Goal: Task Accomplishment & Management: Use online tool/utility

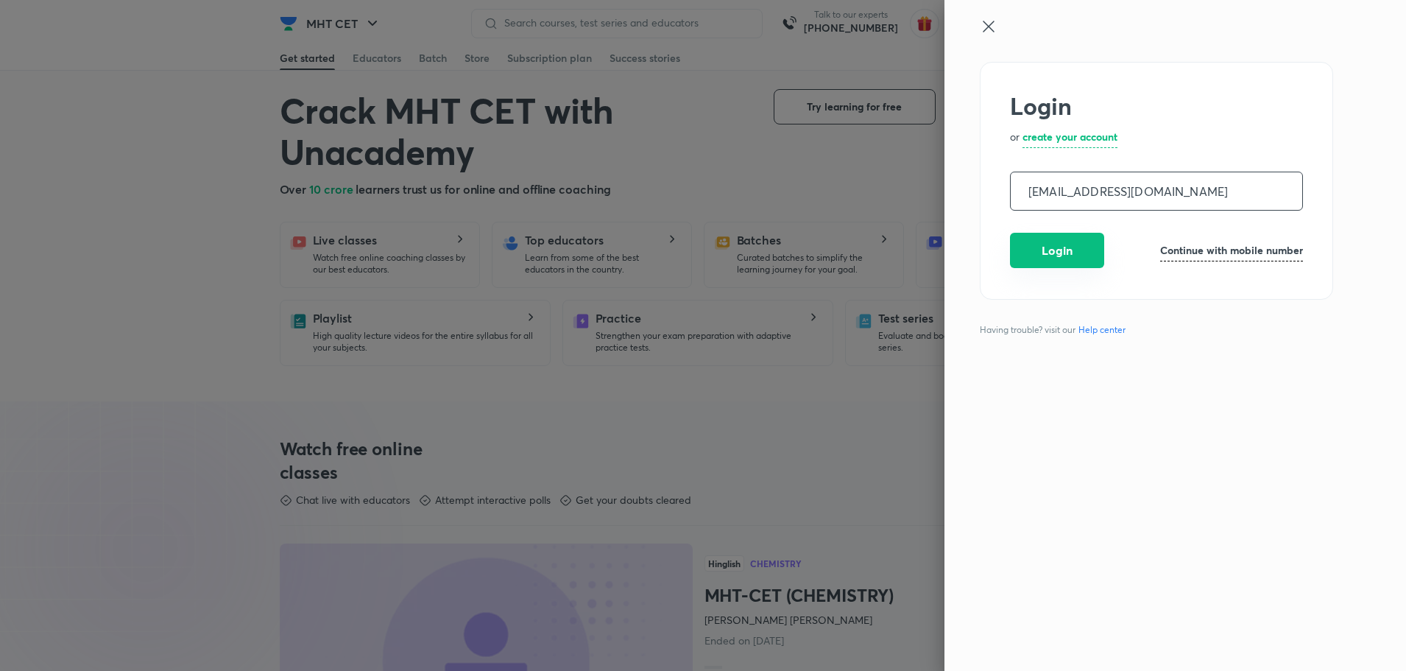
drag, startPoint x: 0, startPoint y: 0, endPoint x: 1071, endPoint y: 243, distance: 1098.5
click at [1071, 243] on button "Login" at bounding box center [1057, 250] width 94 height 35
click at [1070, 256] on div "Login or create your account operations.nashik@unacademy.com ​ Login Continue w…" at bounding box center [1156, 181] width 353 height 238
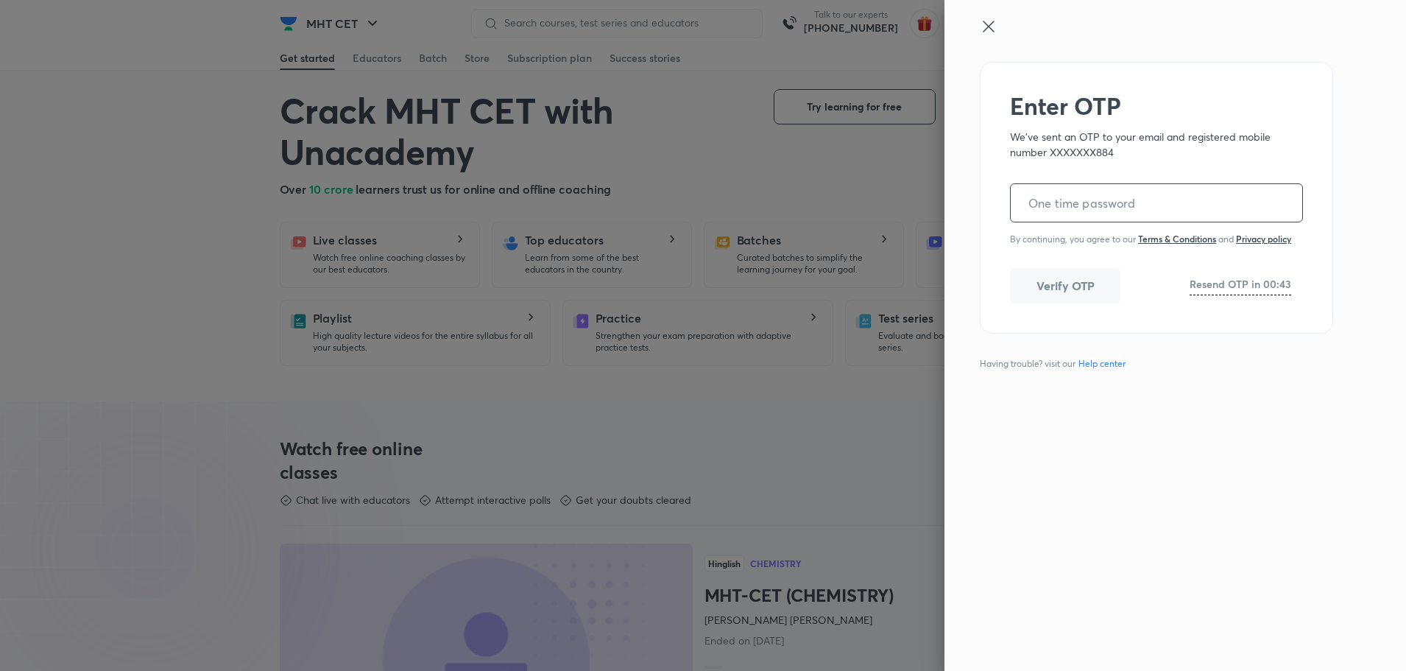
click at [1042, 199] on input "tel" at bounding box center [1157, 203] width 292 height 38
paste input "990921"
type input "990921"
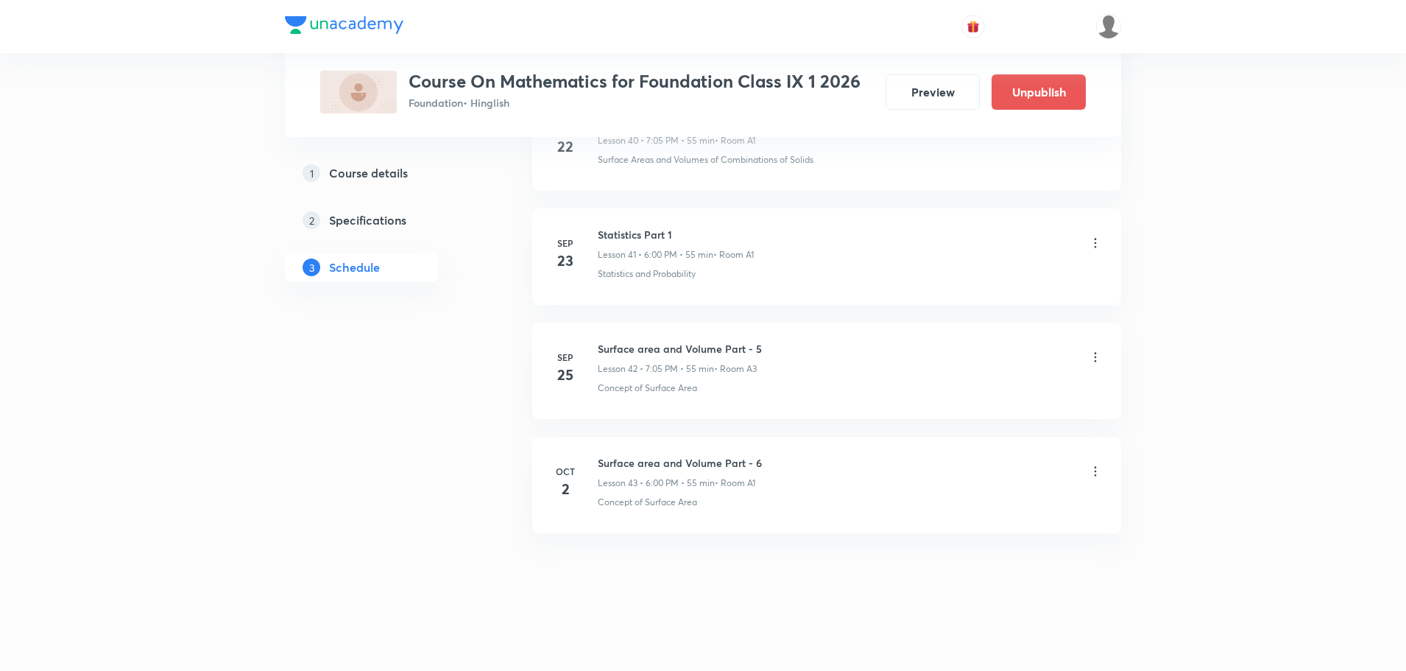
scroll to position [5417, 0]
drag, startPoint x: 764, startPoint y: 342, endPoint x: 601, endPoint y: 349, distance: 163.6
click at [601, 349] on div "Surface area and Volume Part - 5 Lesson 42 • 7:05 PM • 55 min • Room A3" at bounding box center [850, 357] width 505 height 35
copy h6 "Surface area and Volume Part - 5"
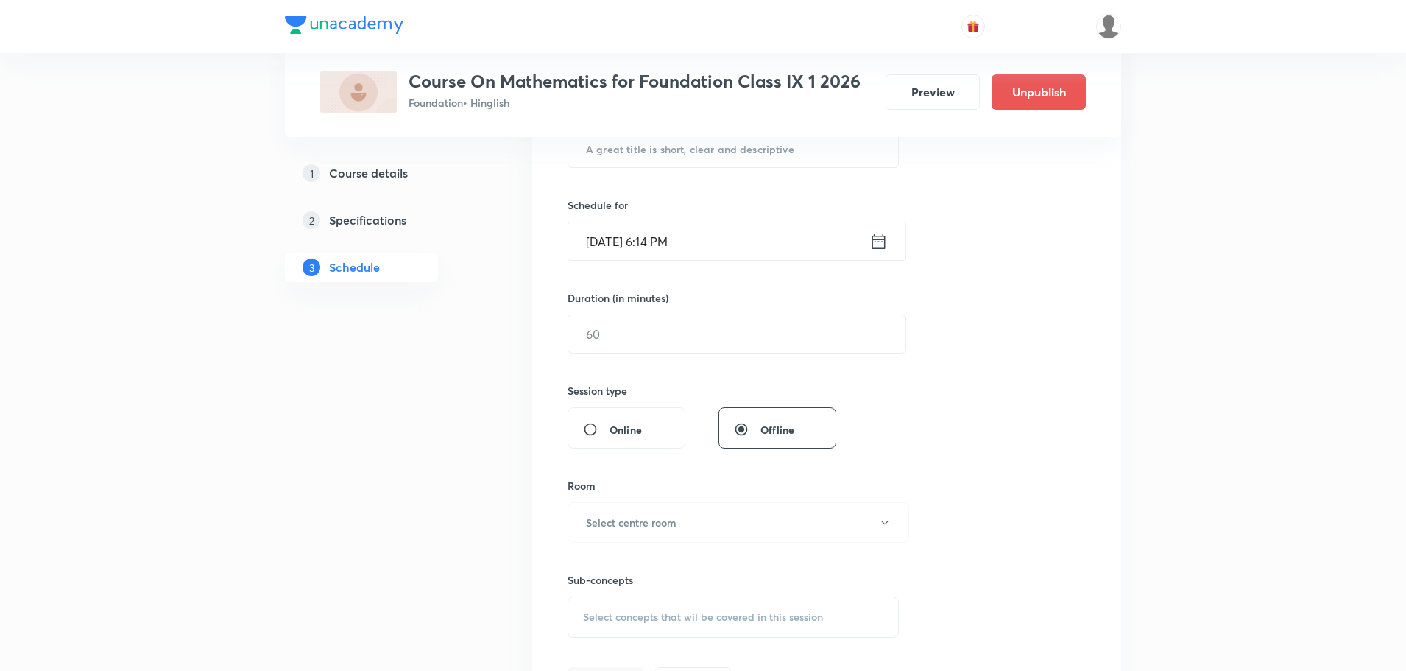
scroll to position [0, 0]
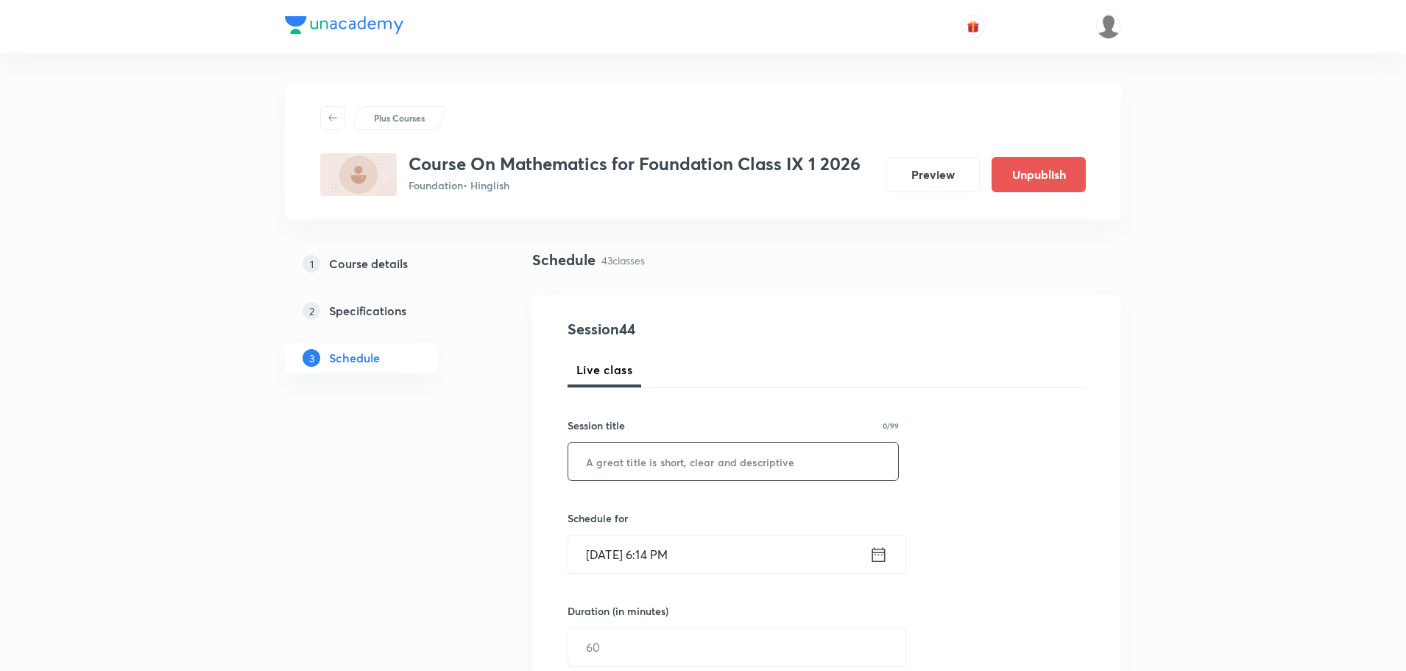
click at [686, 470] on input "text" at bounding box center [733, 462] width 330 height 38
type input "Revision Class"
click at [877, 563] on icon at bounding box center [879, 554] width 18 height 21
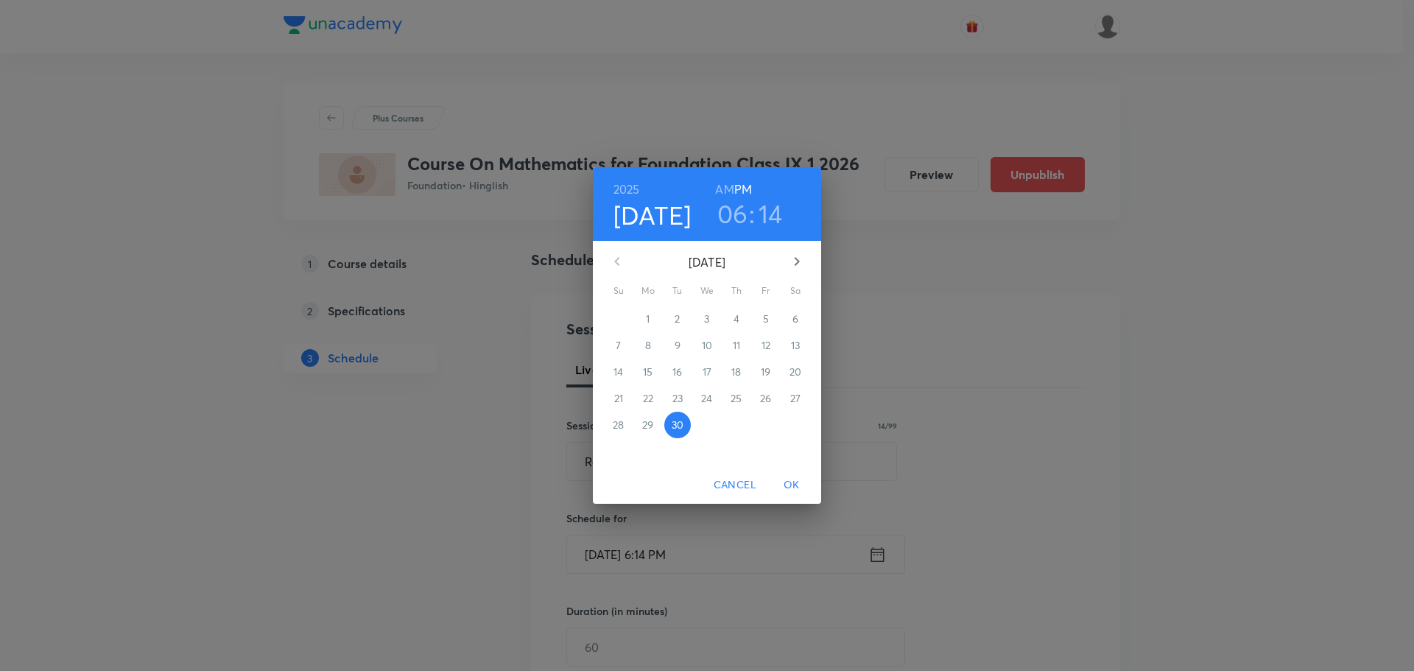
click at [782, 217] on div "06 : 14" at bounding box center [749, 213] width 102 height 31
click at [764, 211] on h3 "14" at bounding box center [770, 213] width 24 height 31
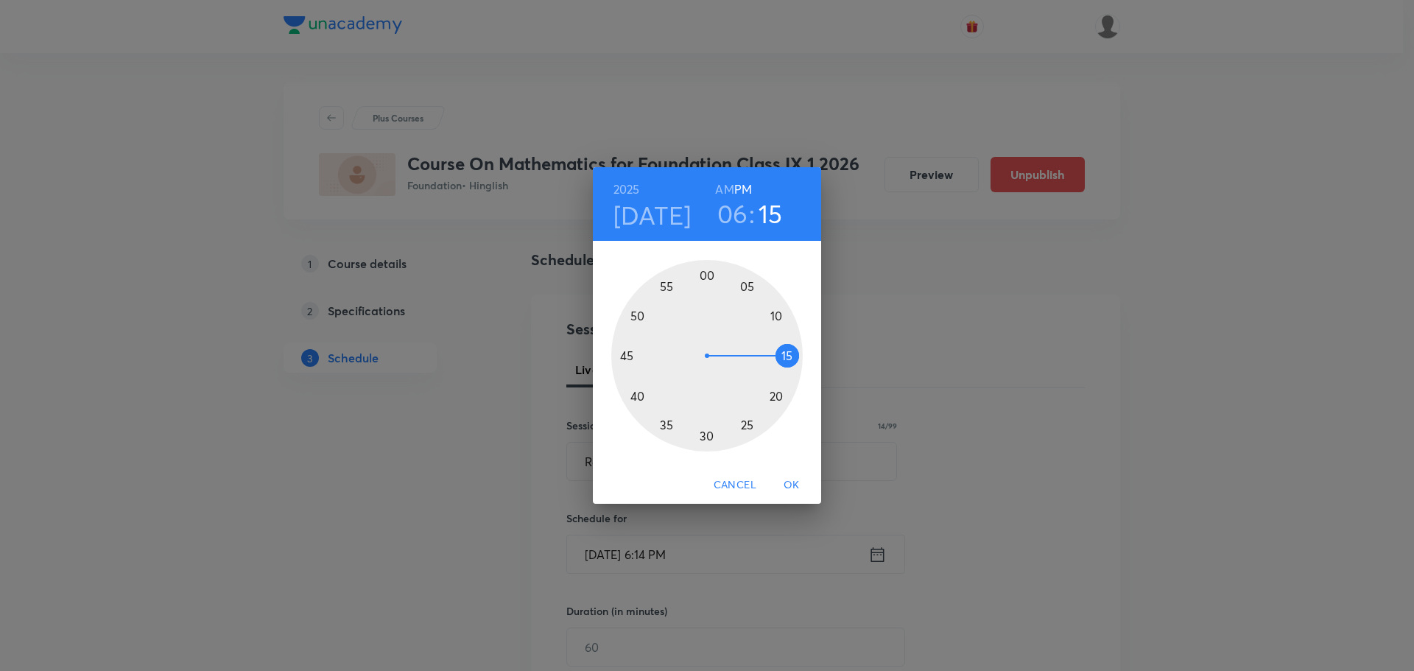
drag, startPoint x: 780, startPoint y: 345, endPoint x: 780, endPoint y: 356, distance: 11.0
click at [780, 356] on div at bounding box center [706, 355] width 191 height 191
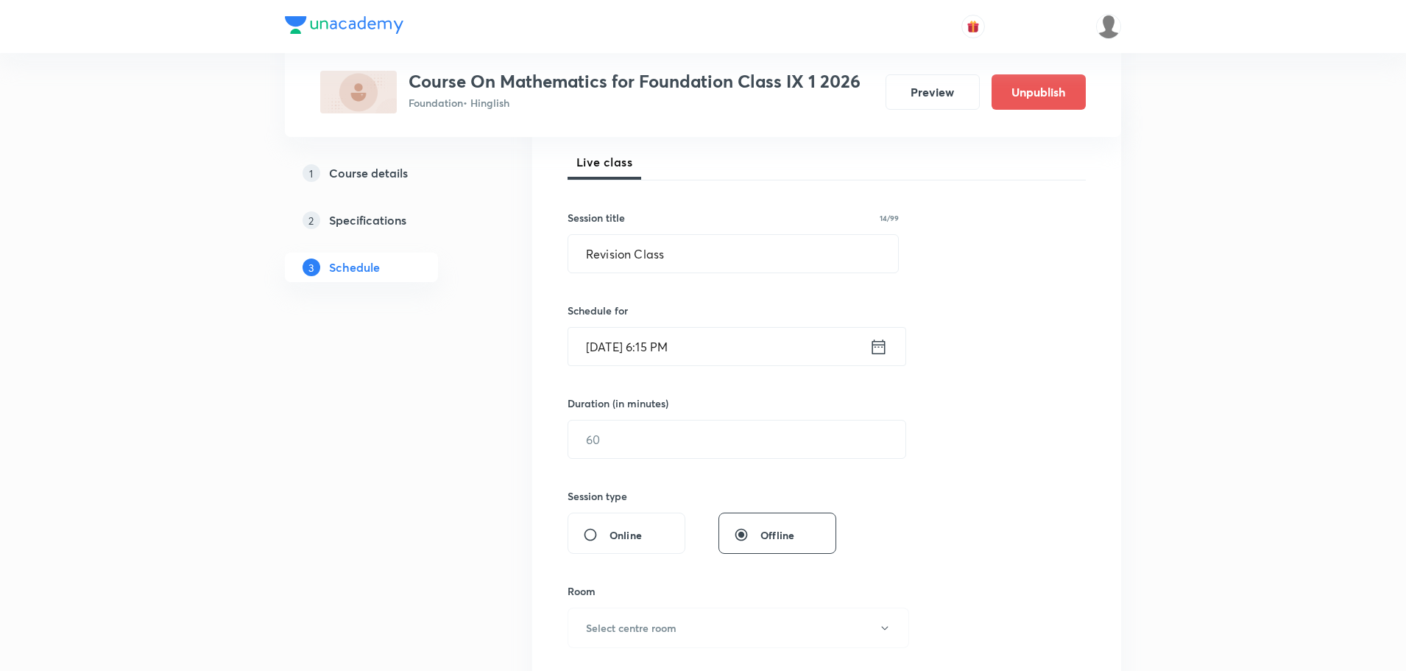
scroll to position [221, 0]
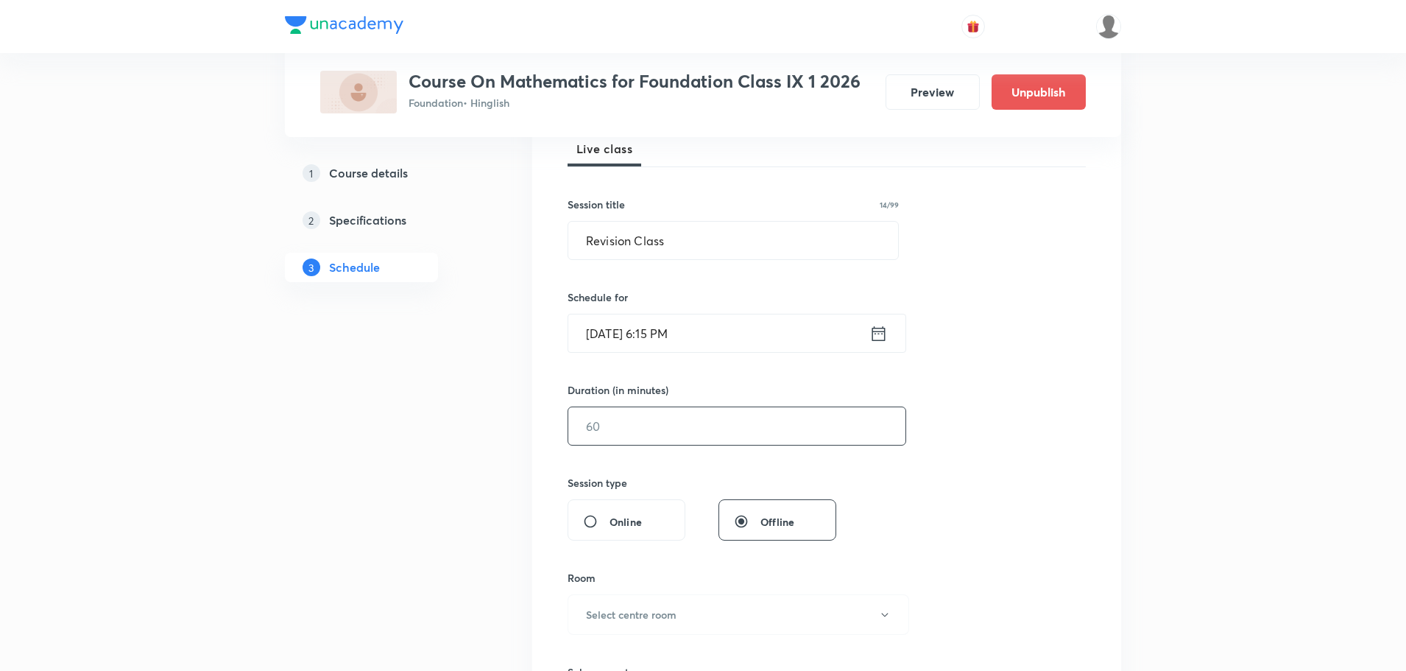
click at [632, 420] on input "text" at bounding box center [736, 426] width 337 height 38
type input "45"
click at [709, 608] on button "Select centre room" at bounding box center [739, 614] width 342 height 40
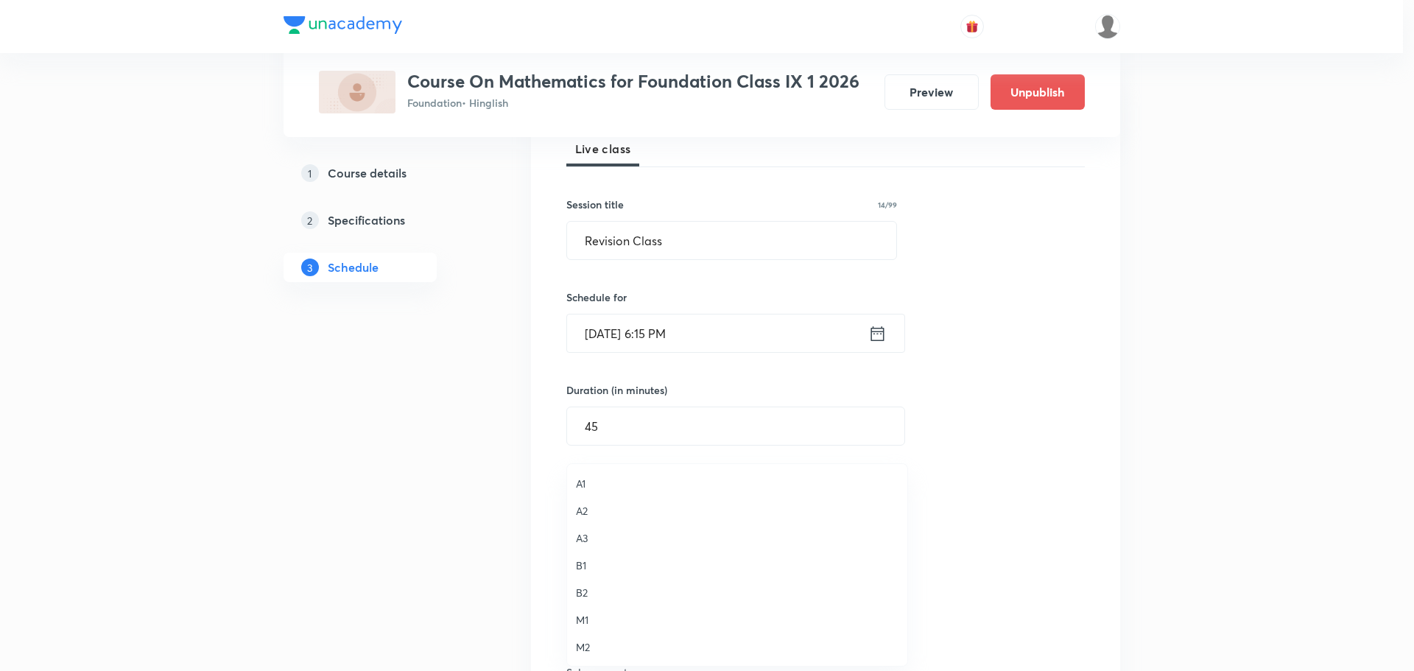
click at [588, 482] on span "A1" at bounding box center [737, 483] width 323 height 15
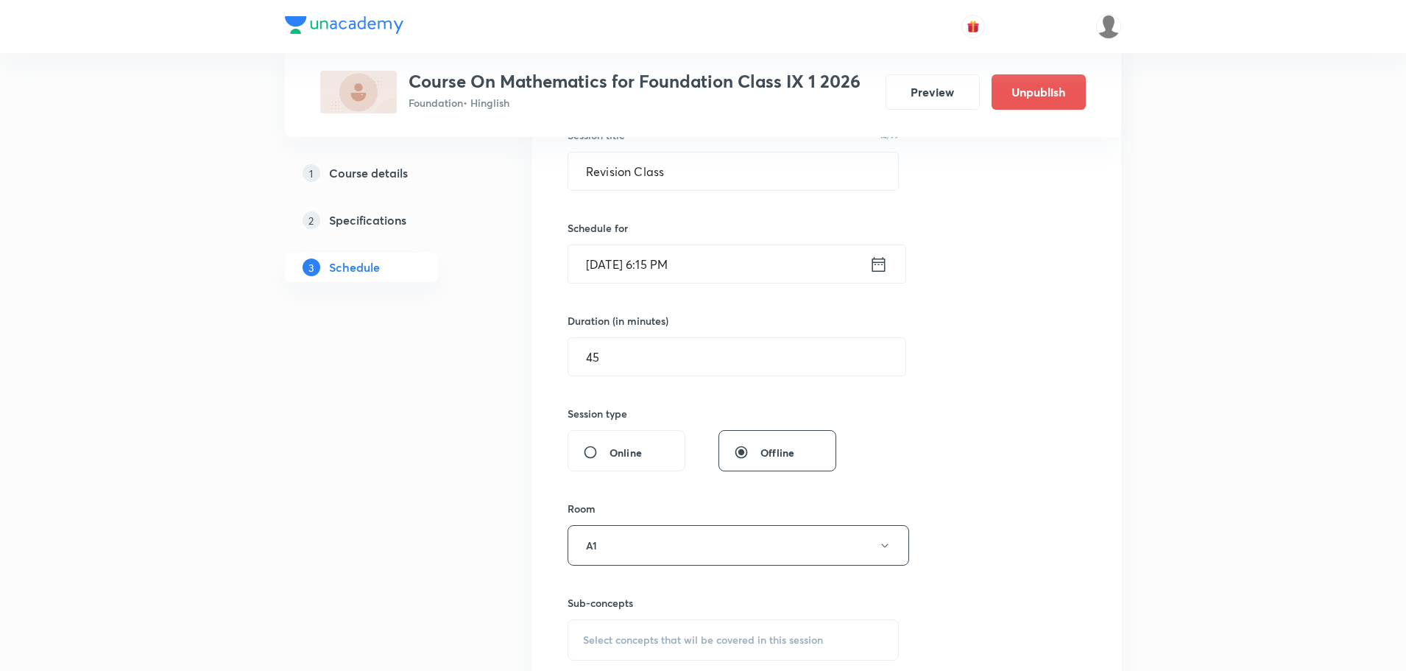
scroll to position [442, 0]
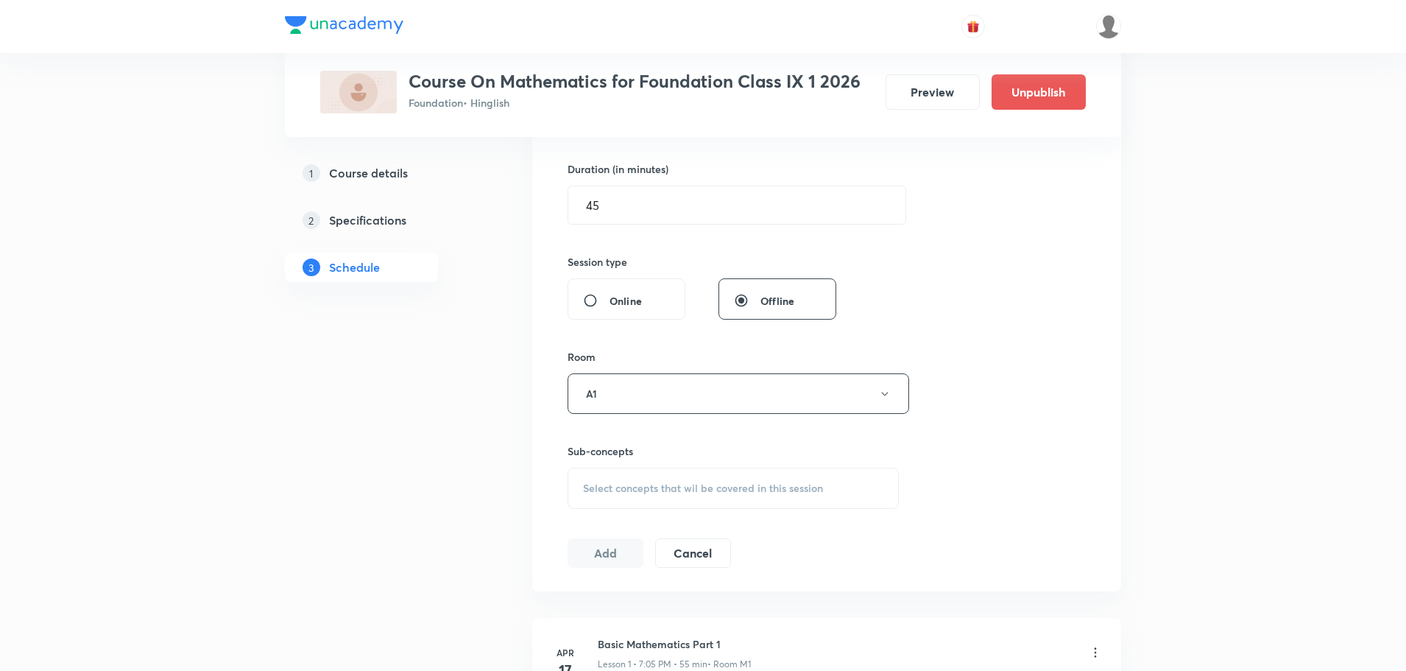
click at [627, 499] on div "Select concepts that wil be covered in this session" at bounding box center [733, 488] width 331 height 41
type input "Reviso"
click at [672, 599] on span "Basic and Revision" at bounding box center [644, 595] width 87 height 14
checkbox input "true"
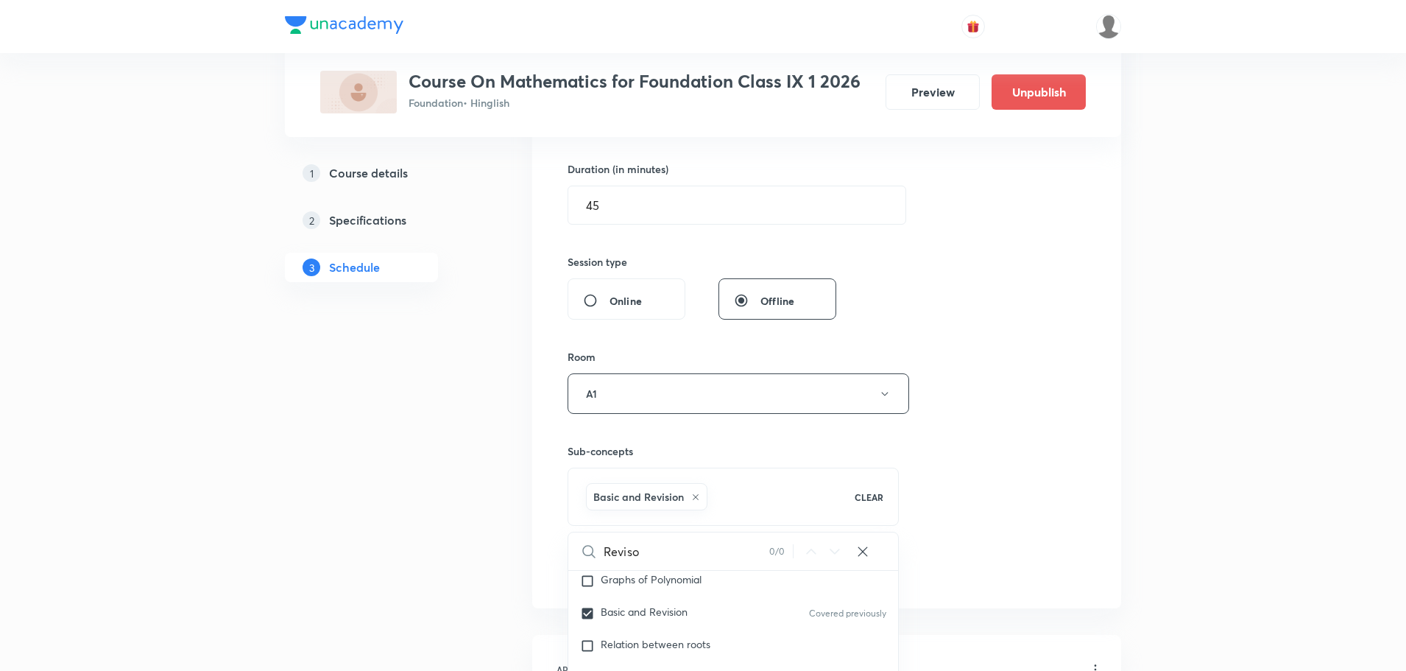
click at [986, 515] on div "Session 44 Live class Session title 14/99 Revision Class ​ Schedule for Sep 30,…" at bounding box center [827, 230] width 518 height 708
click at [591, 571] on button "Add" at bounding box center [606, 568] width 76 height 29
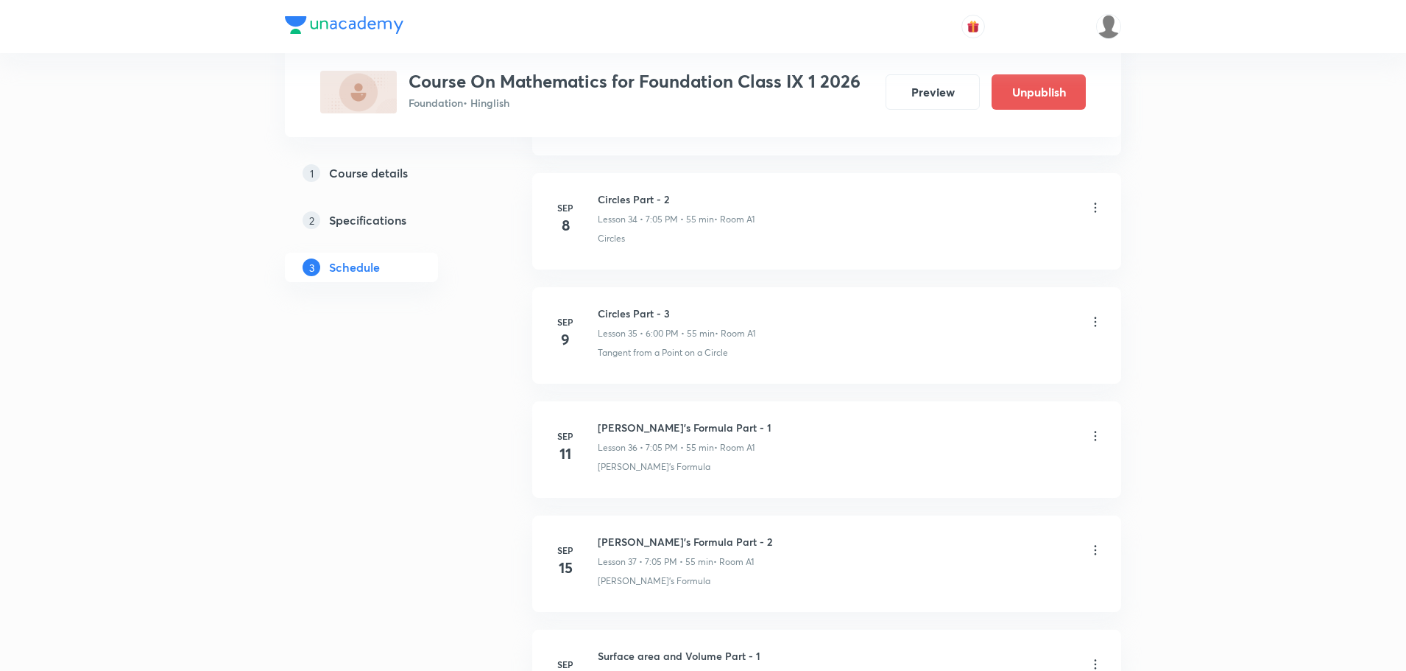
scroll to position [4740, 0]
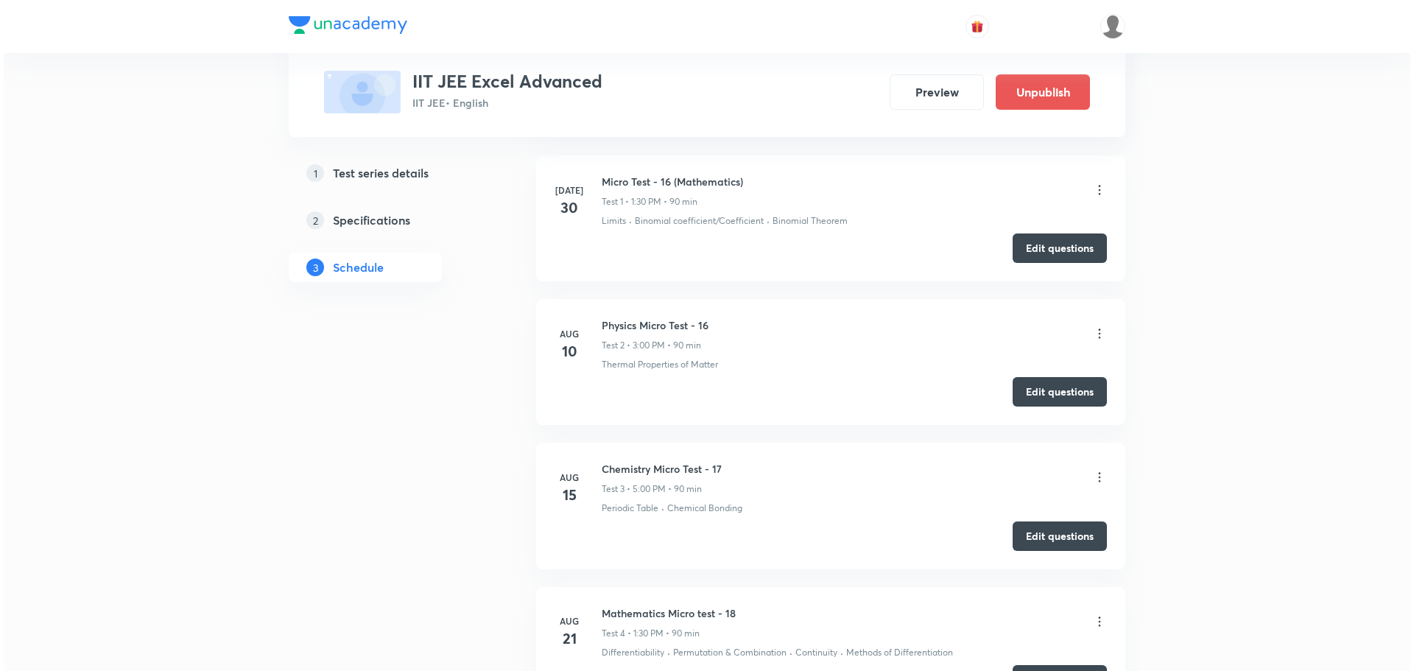
scroll to position [1104, 0]
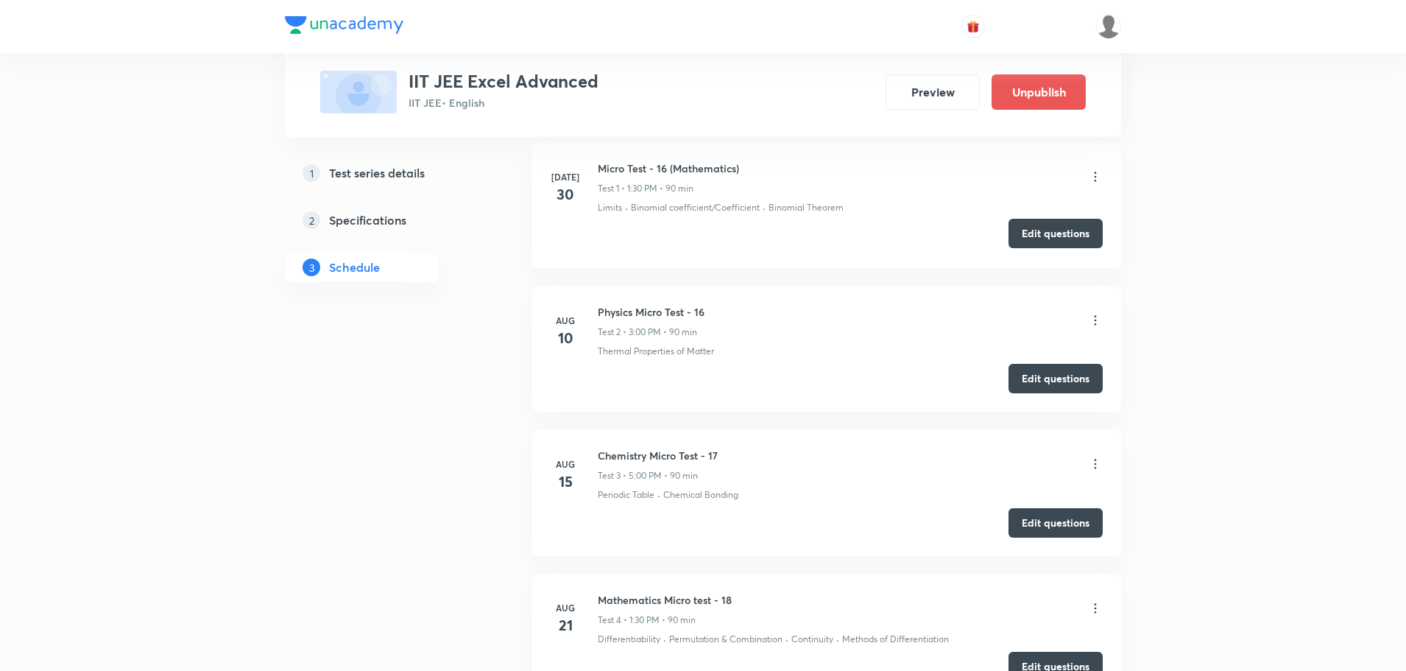
click at [1073, 225] on button "Edit questions" at bounding box center [1056, 233] width 94 height 29
click at [1093, 177] on icon at bounding box center [1095, 176] width 15 height 15
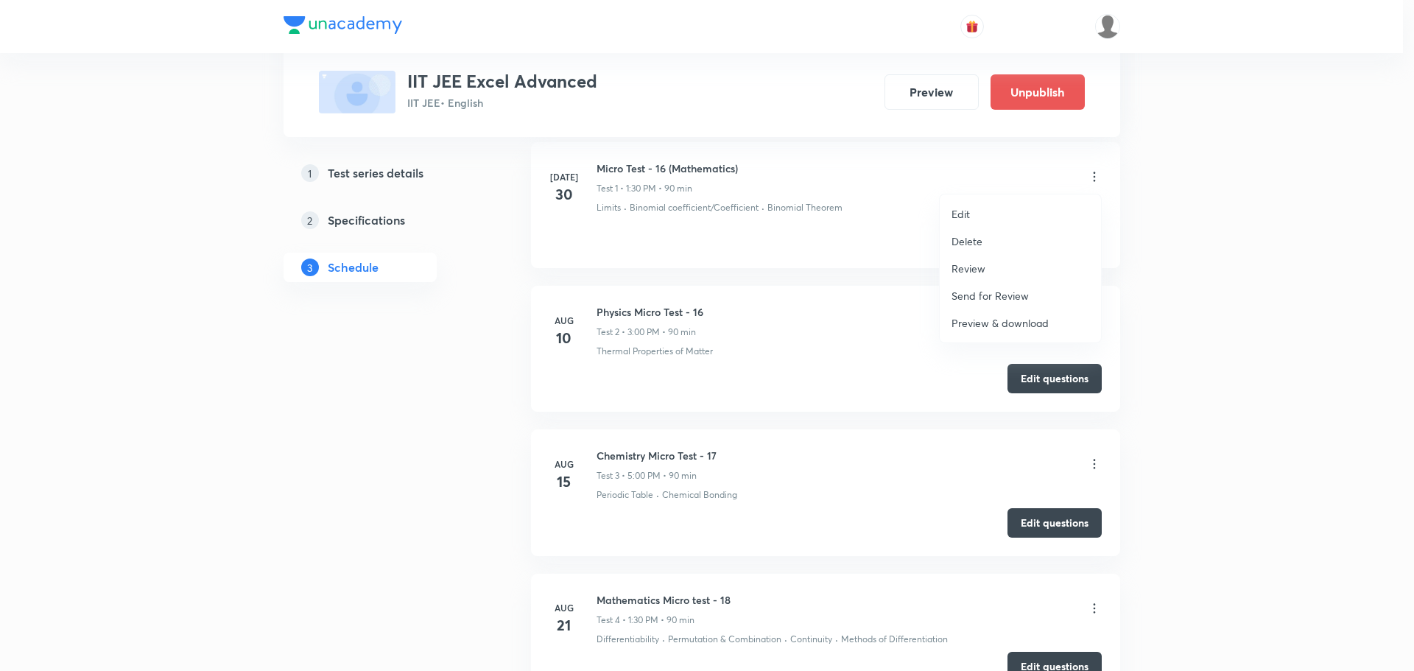
click at [954, 275] on p "Review" at bounding box center [968, 268] width 34 height 15
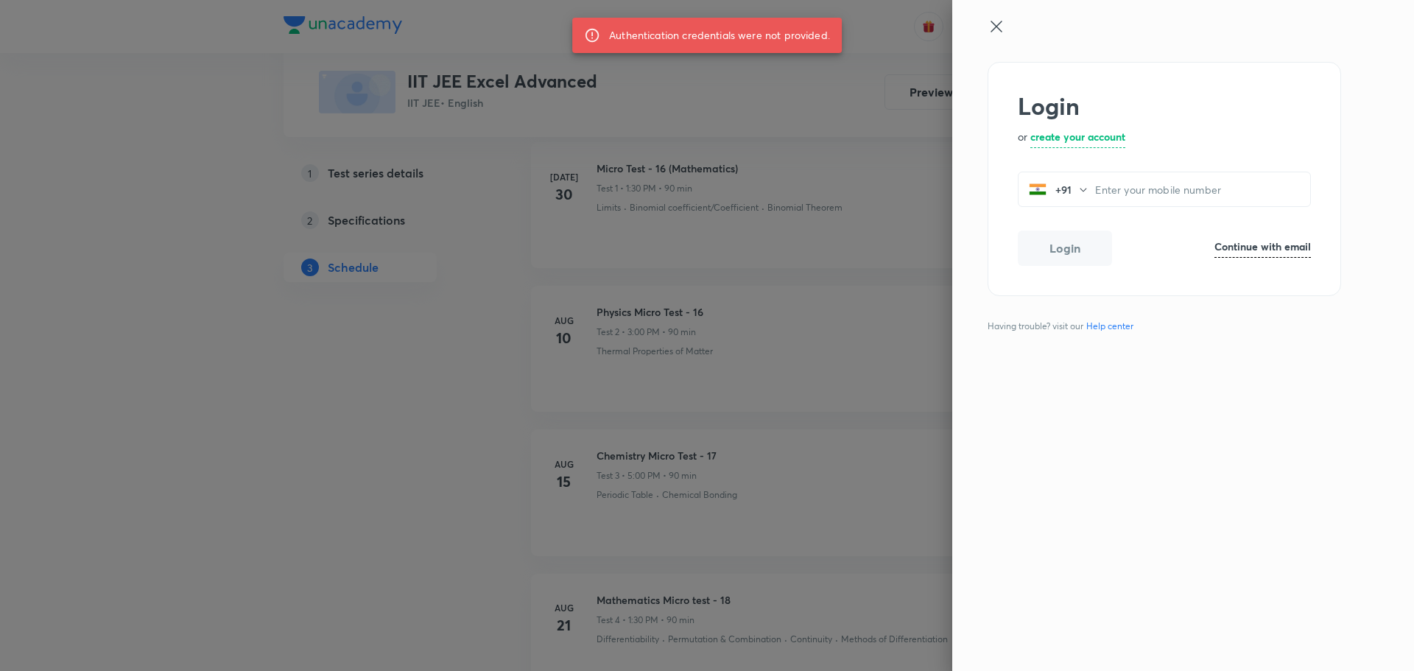
click at [1280, 241] on h6 "Continue with email" at bounding box center [1262, 246] width 96 height 15
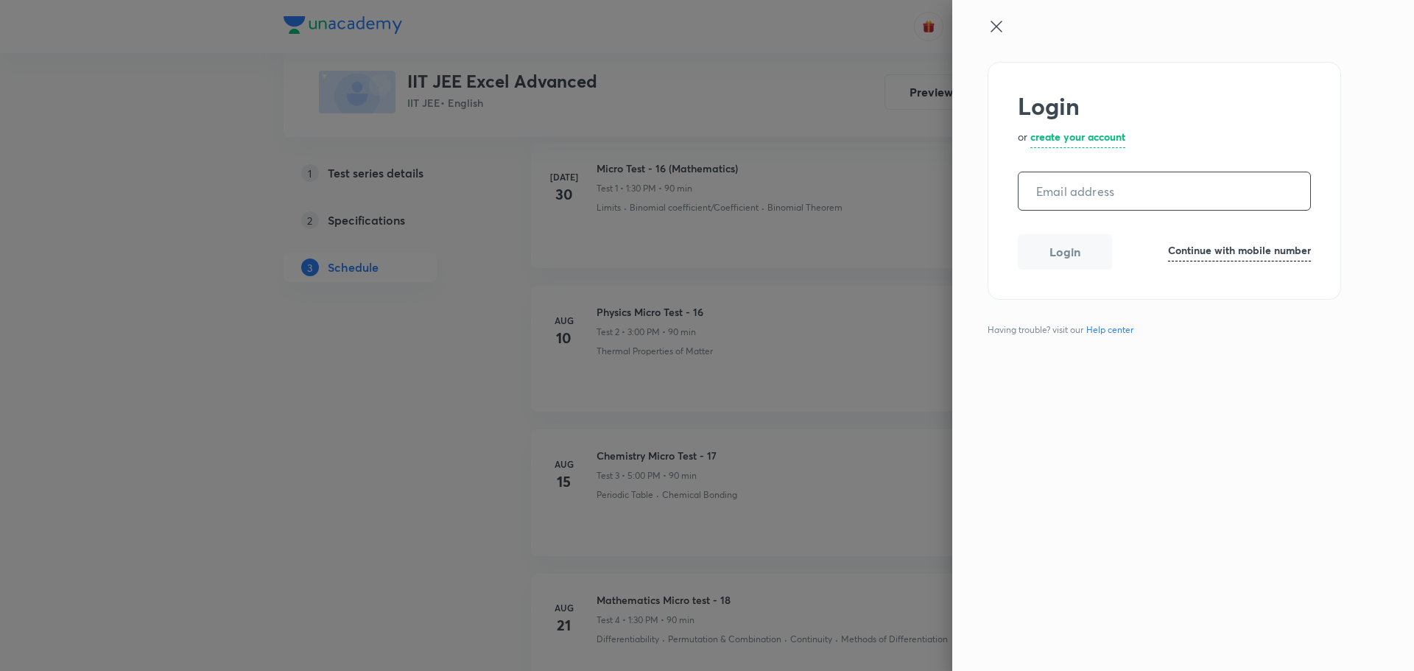
paste input "operations.nashik@unacademy.comProfileimageoperations.nashik@unacademy.com"
click at [1067, 253] on button "Login" at bounding box center [1065, 250] width 94 height 35
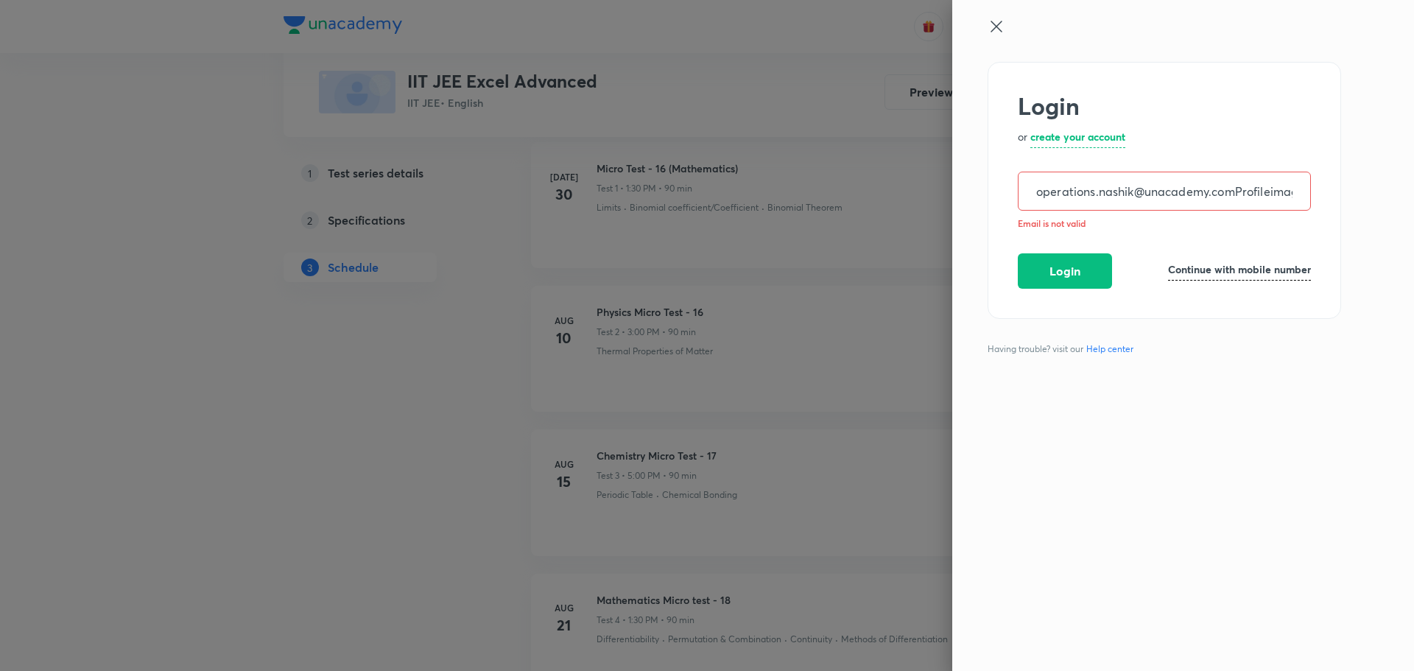
scroll to position [0, 211]
drag, startPoint x: 1234, startPoint y: 191, endPoint x: 1392, endPoint y: 202, distance: 158.0
click at [1392, 202] on div "Login or create your account operations.nashik@unacademy.comProfileimageoperati…" at bounding box center [1183, 335] width 462 height 671
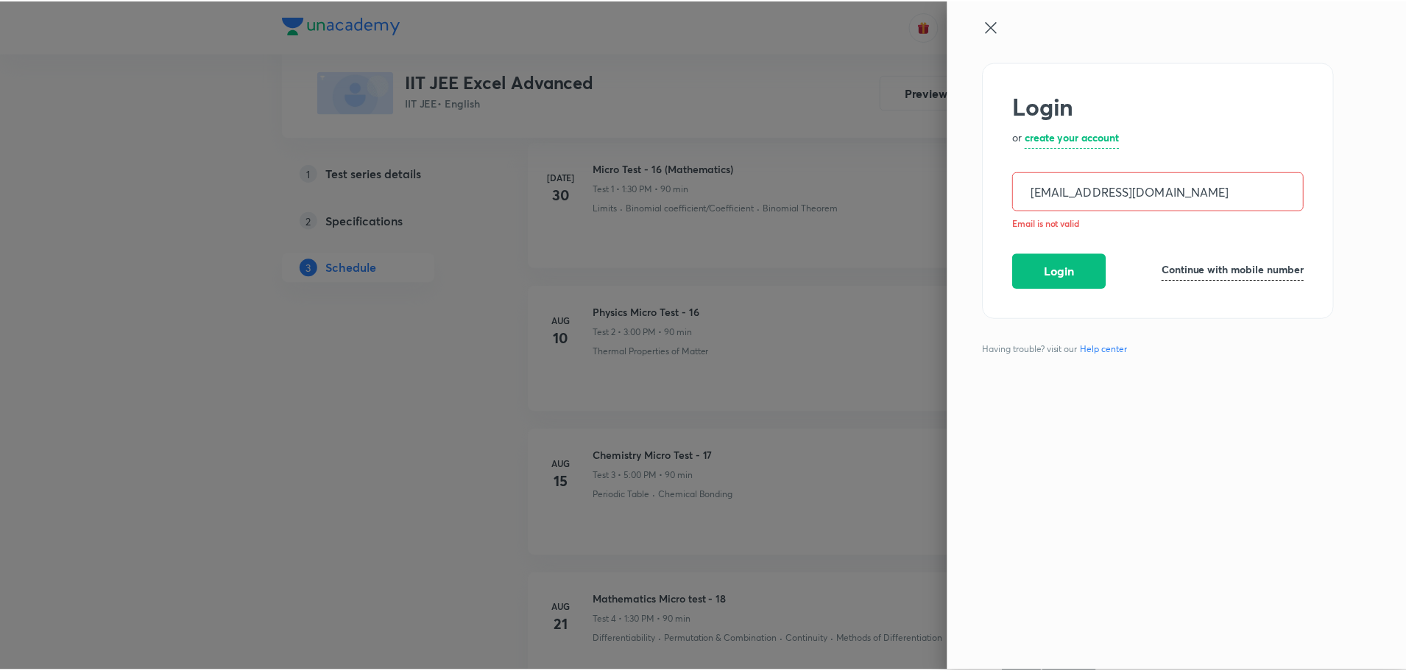
scroll to position [0, 0]
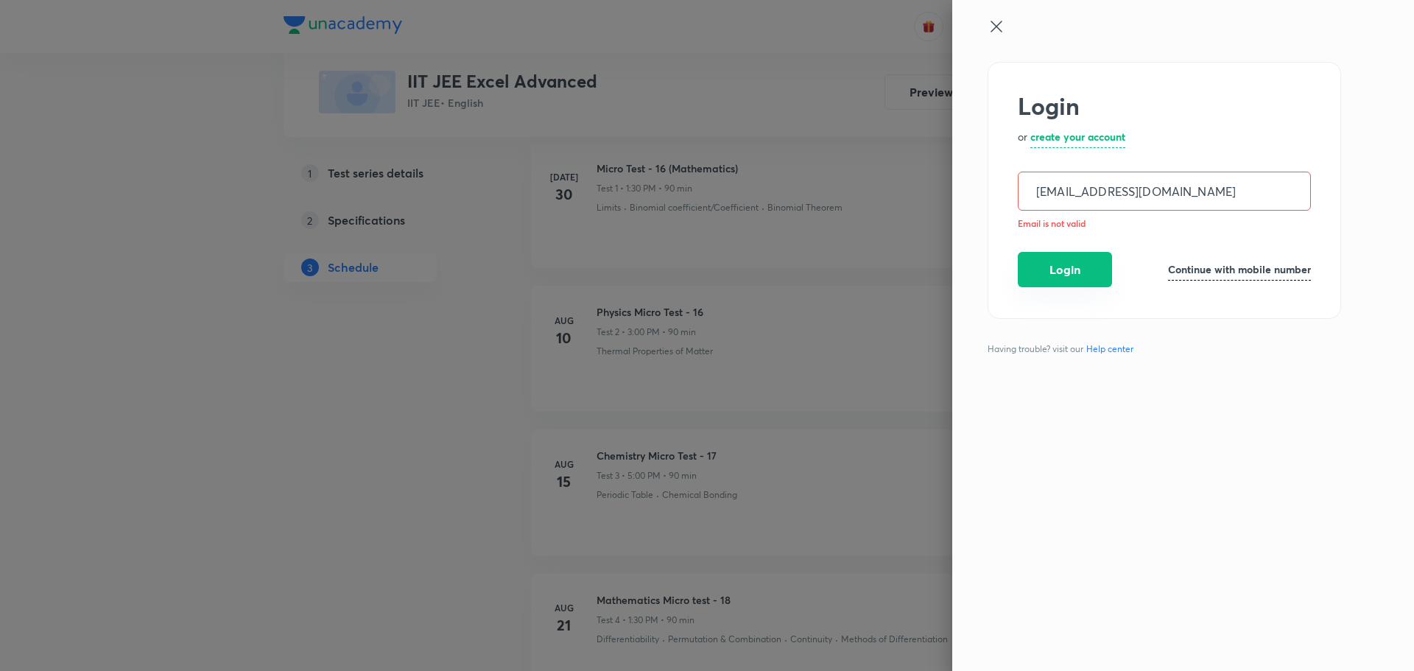
type input "operations.nashik@unacademy.com"
click at [1074, 269] on button "Login" at bounding box center [1065, 269] width 94 height 35
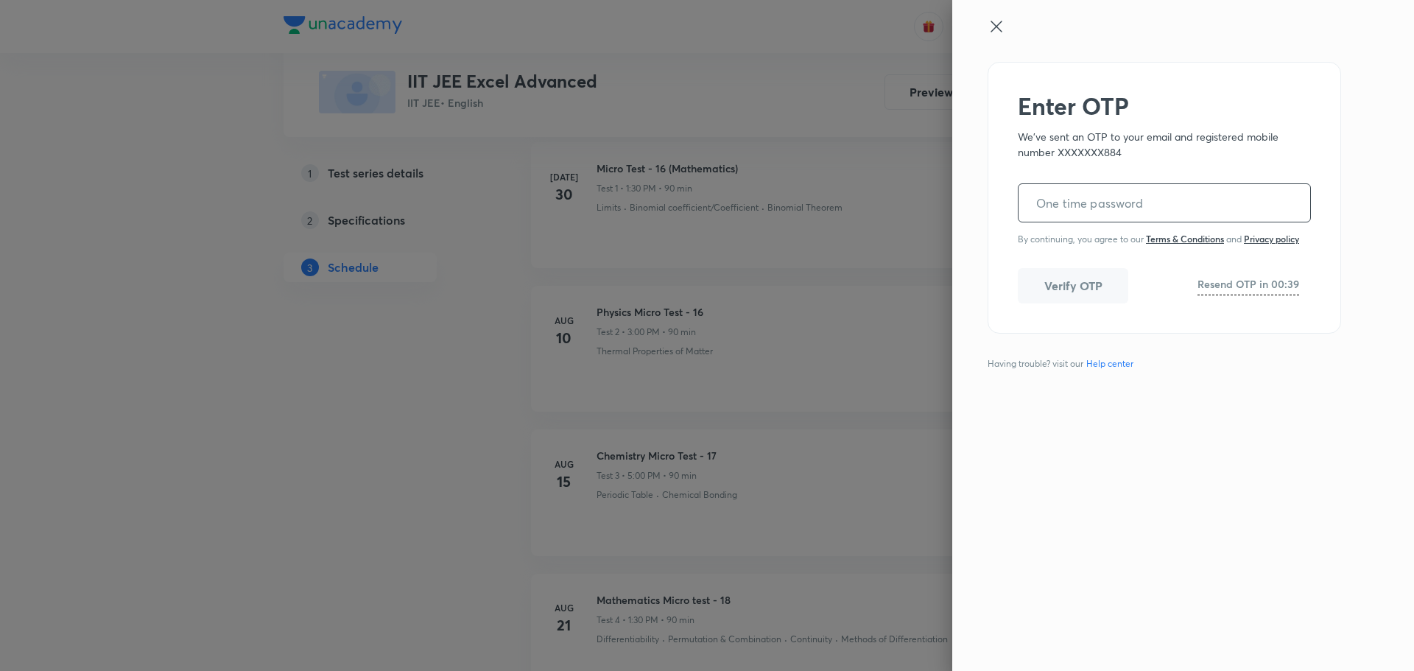
paste input "161237"
type input "161237"
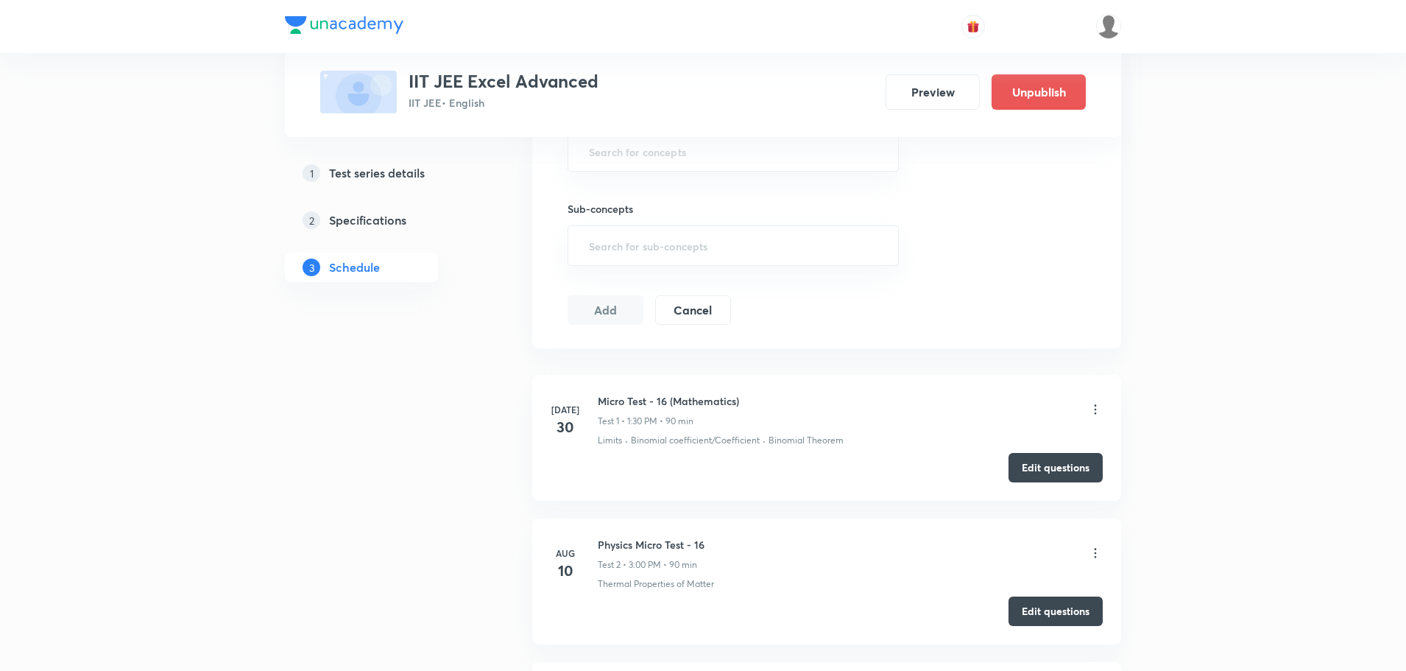
scroll to position [884, 0]
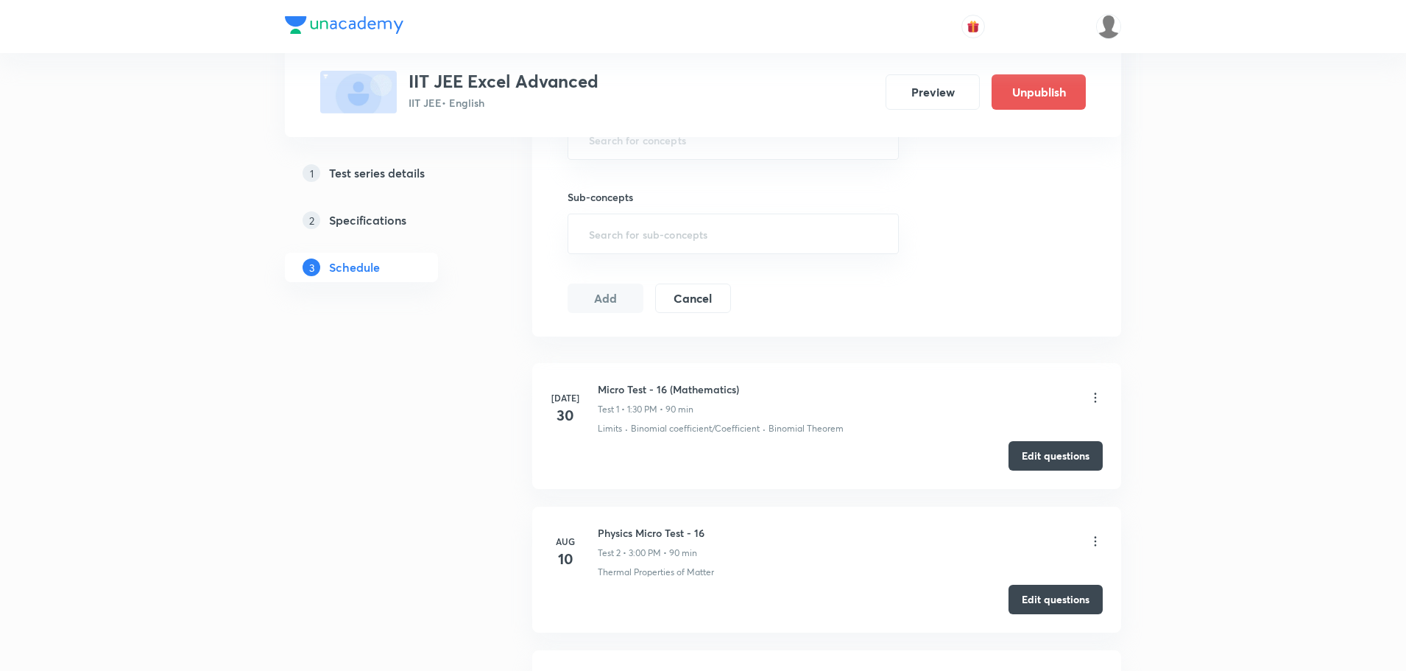
click at [1099, 402] on icon at bounding box center [1095, 397] width 15 height 15
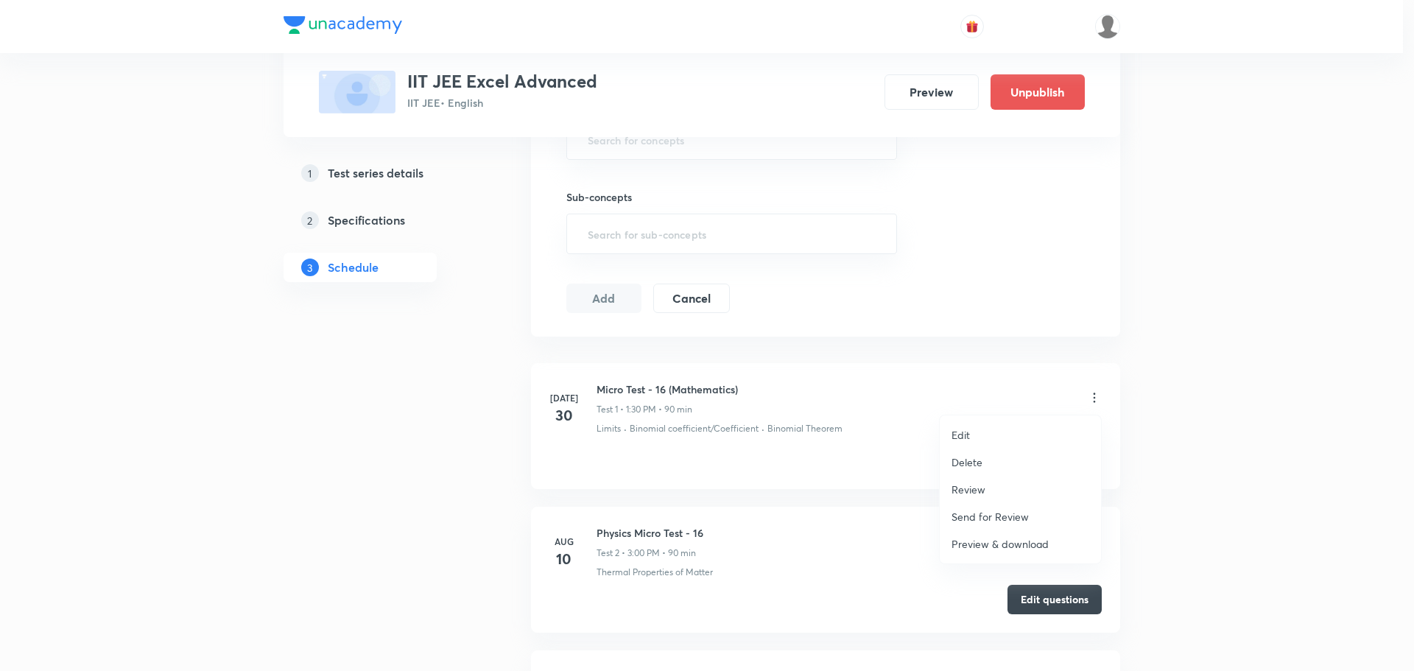
click at [979, 486] on p "Review" at bounding box center [968, 489] width 34 height 15
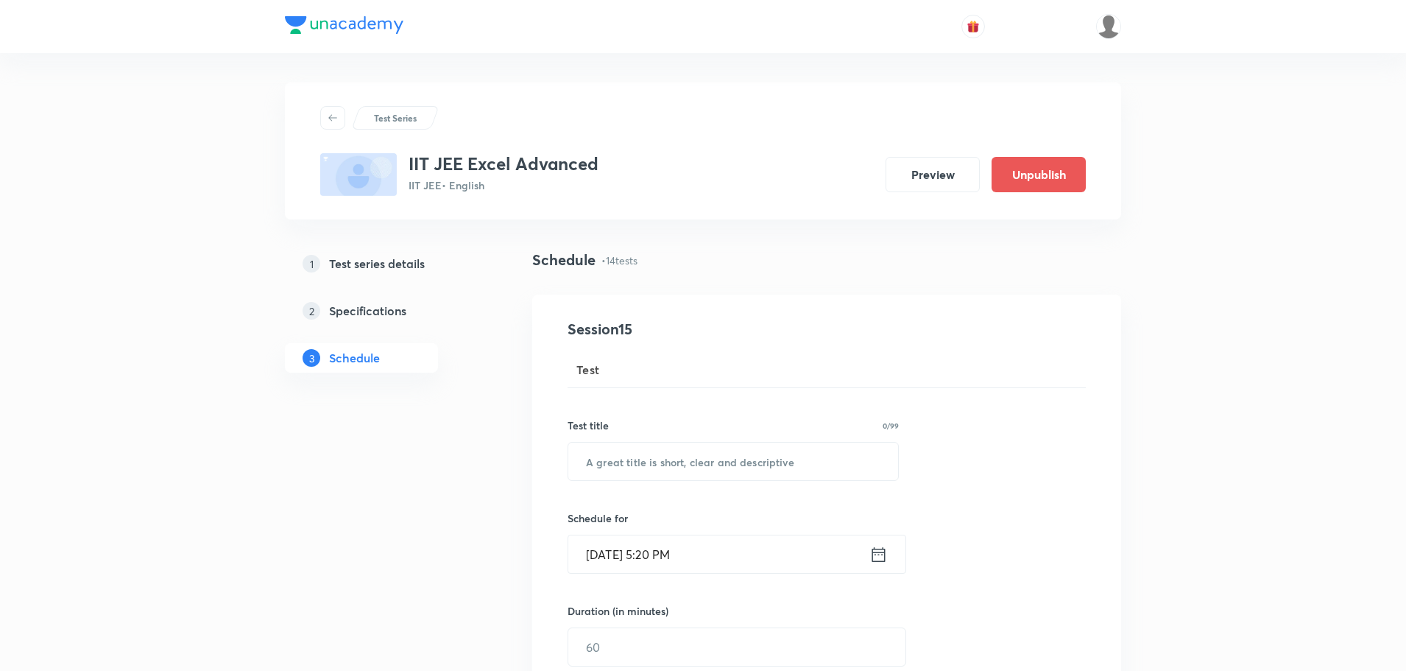
click at [674, 86] on div "Test Series IIT JEE Excel Advanced IIT JEE • English Preview Unpublish" at bounding box center [703, 150] width 836 height 137
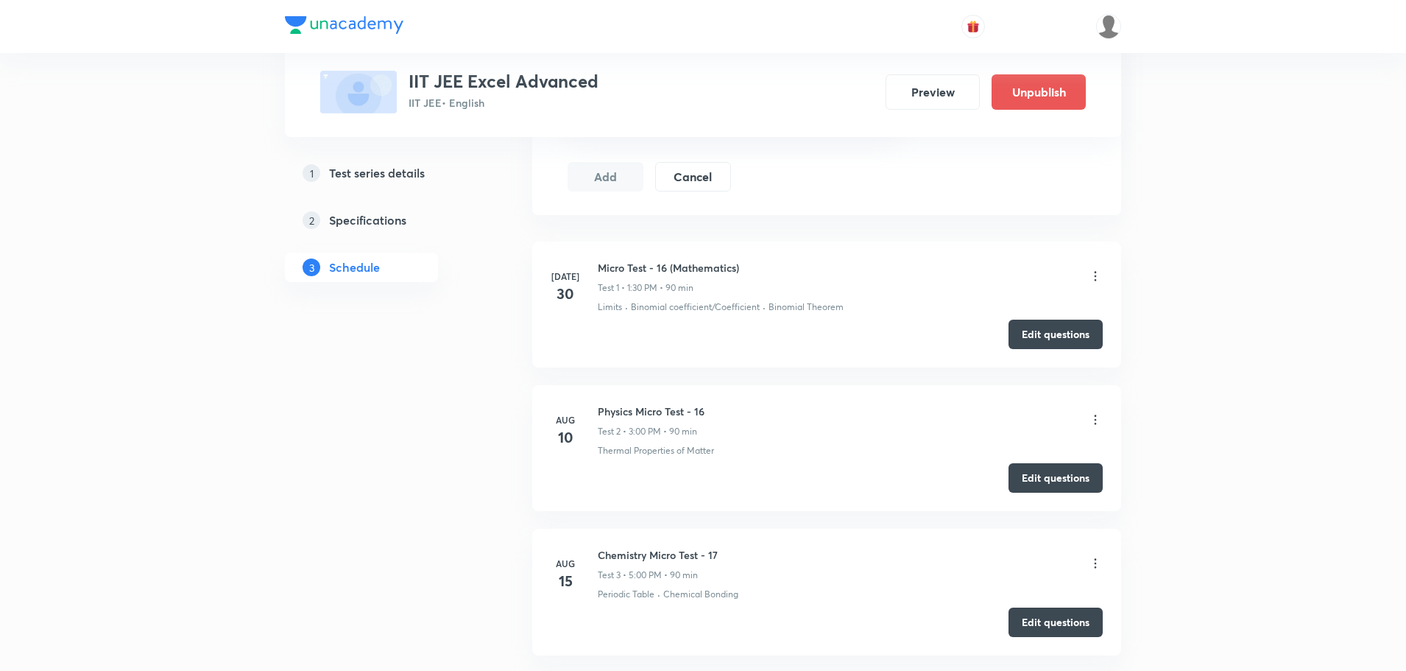
scroll to position [1031, 0]
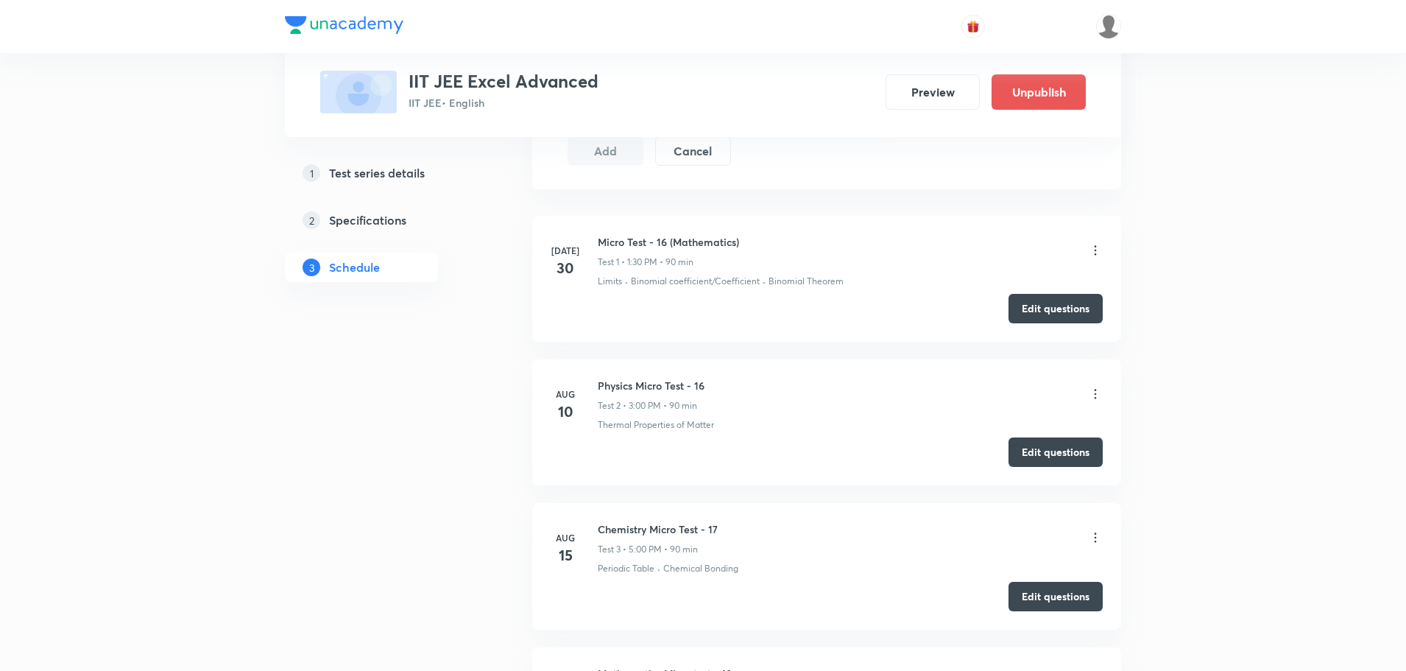
click at [1096, 395] on icon at bounding box center [1096, 395] width 2 height 10
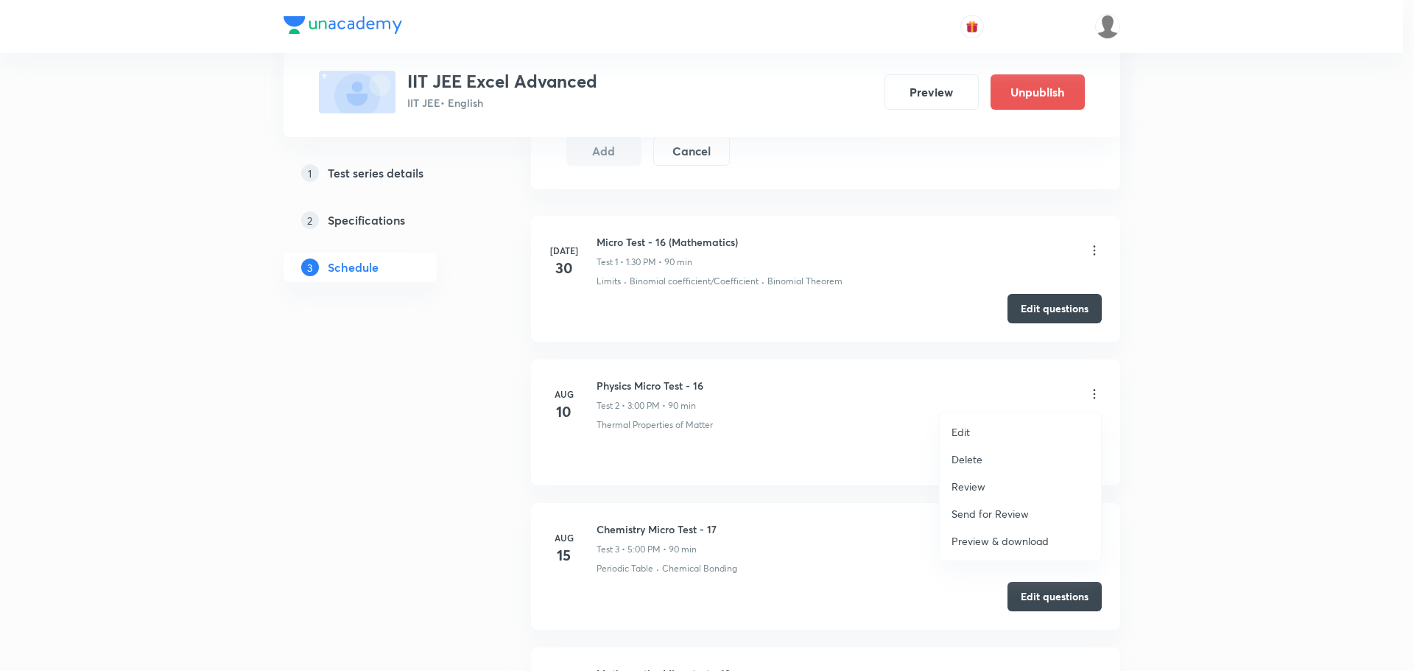
click at [981, 480] on p "Review" at bounding box center [968, 486] width 34 height 15
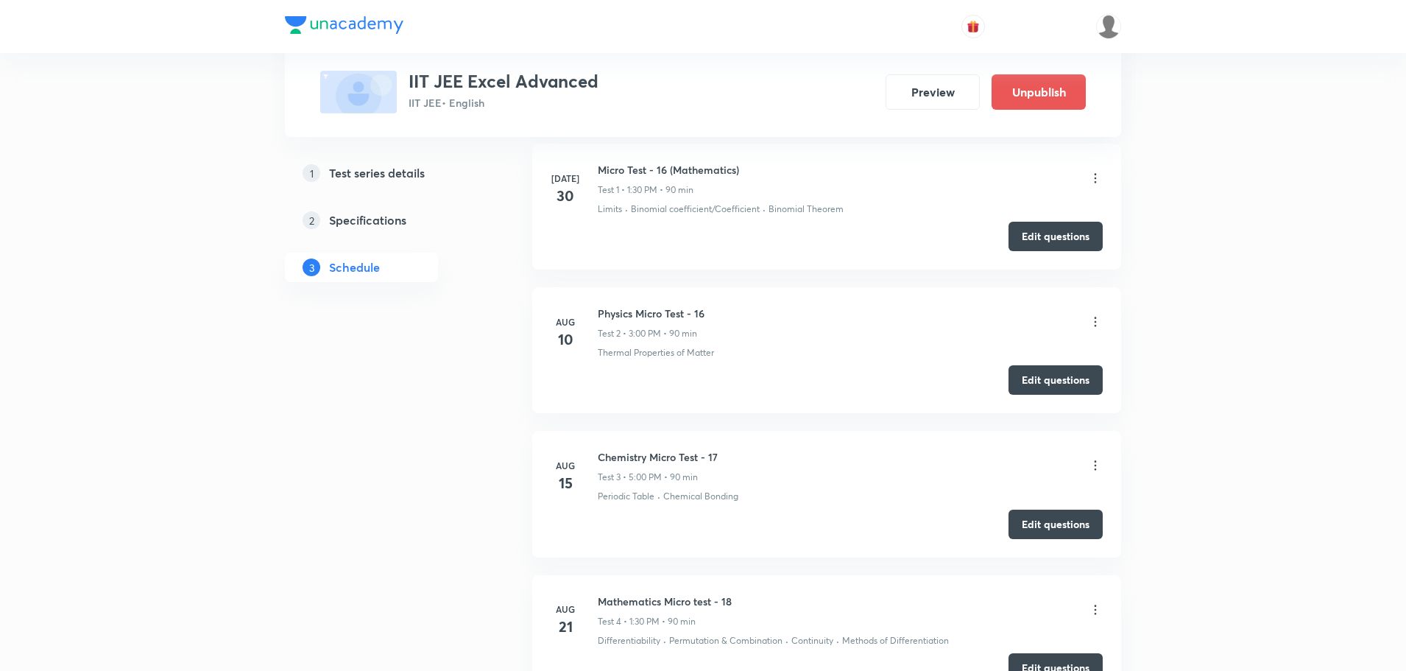
scroll to position [1104, 0]
click at [1002, 479] on div "Chemistry Micro Test - 17 Test 3 • 5:00 PM • 90 min" at bounding box center [850, 465] width 505 height 35
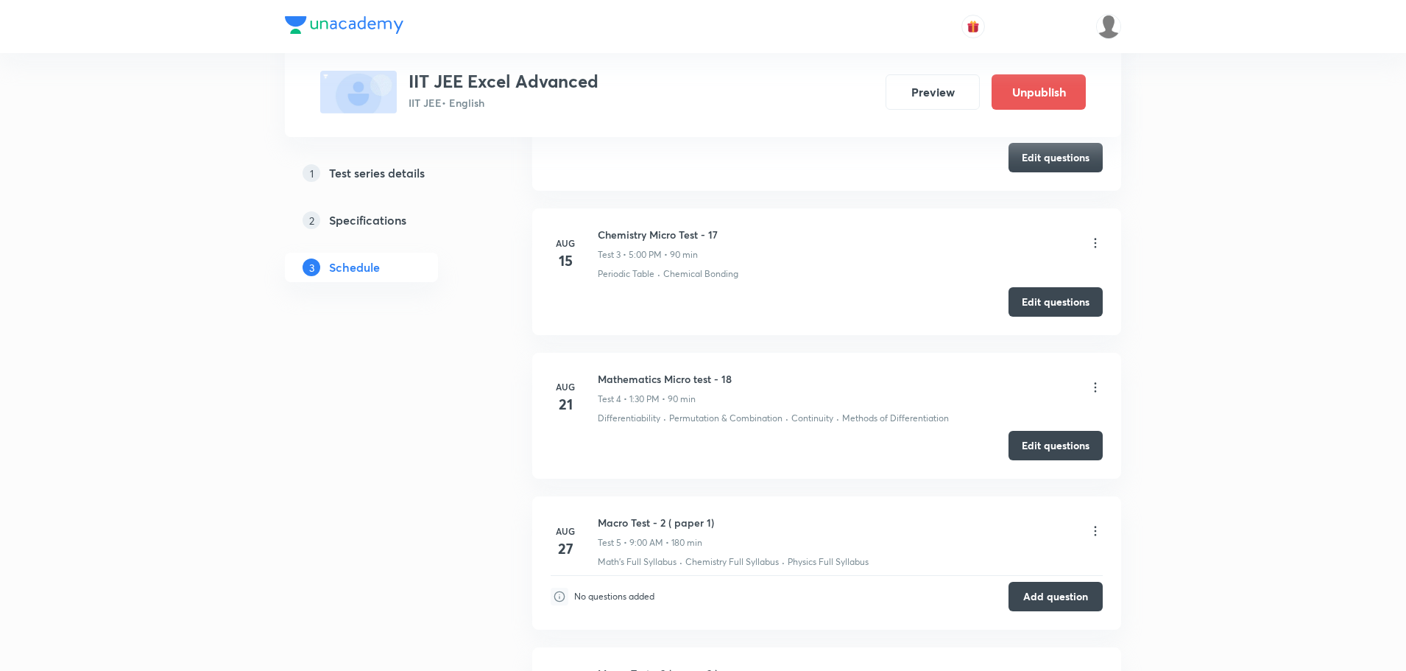
scroll to position [1252, 0]
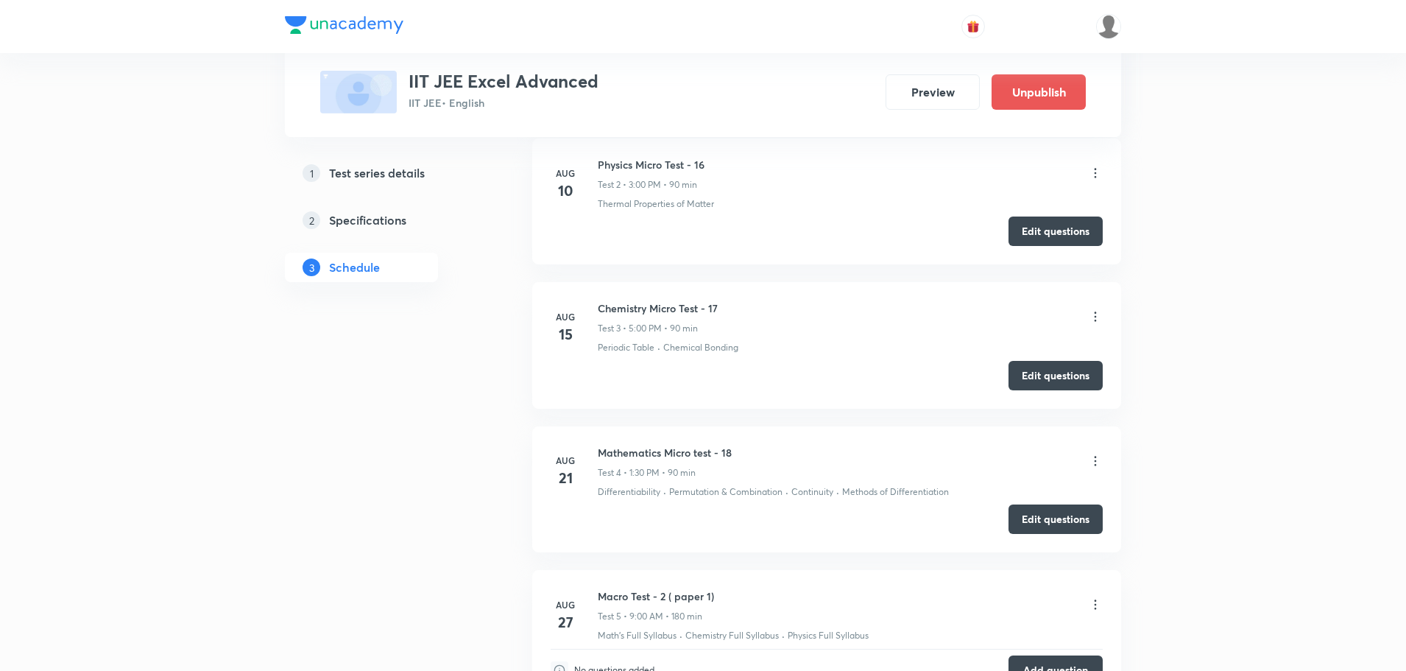
click at [1095, 319] on icon at bounding box center [1095, 316] width 15 height 15
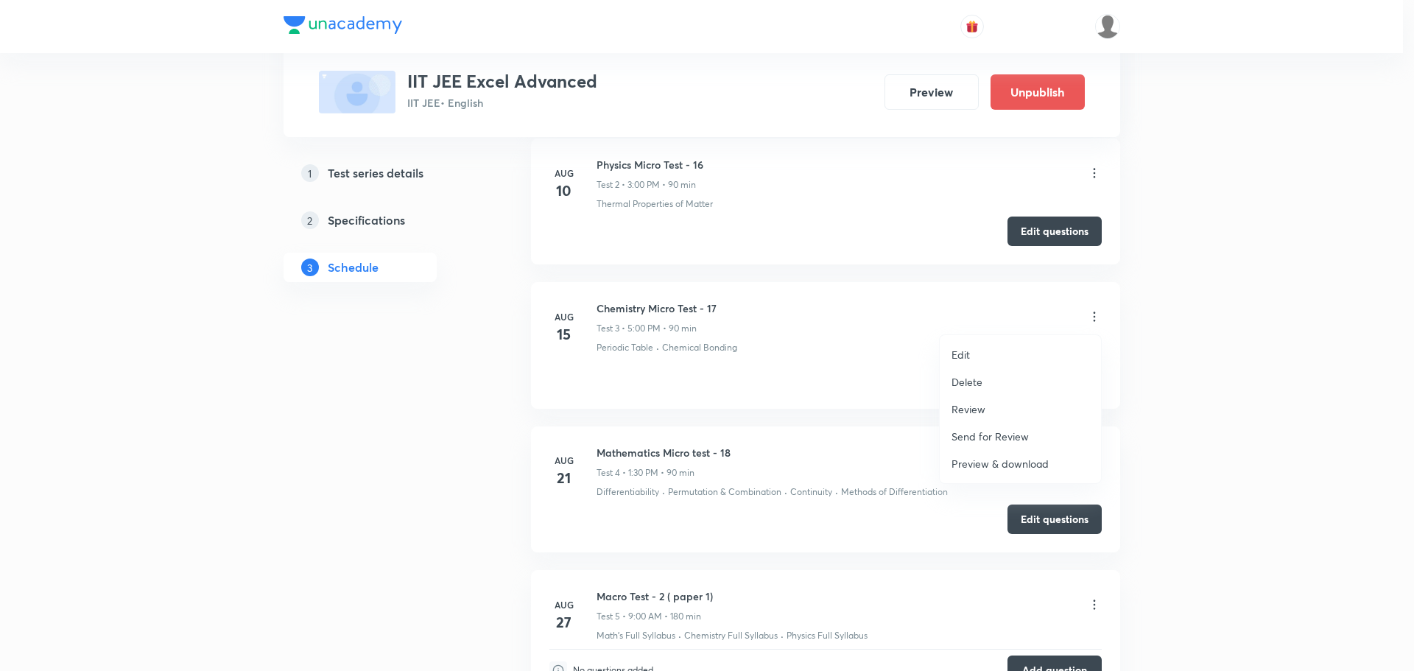
click at [969, 406] on p "Review" at bounding box center [968, 408] width 34 height 15
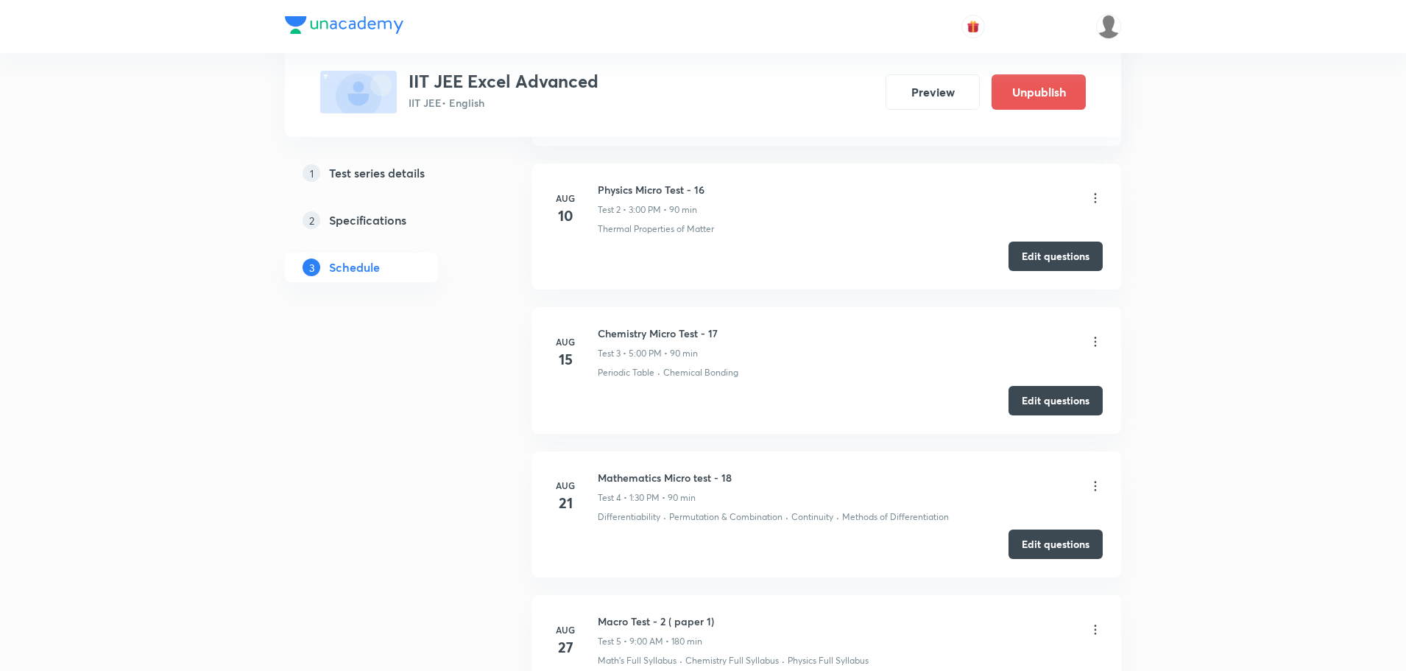
scroll to position [1252, 0]
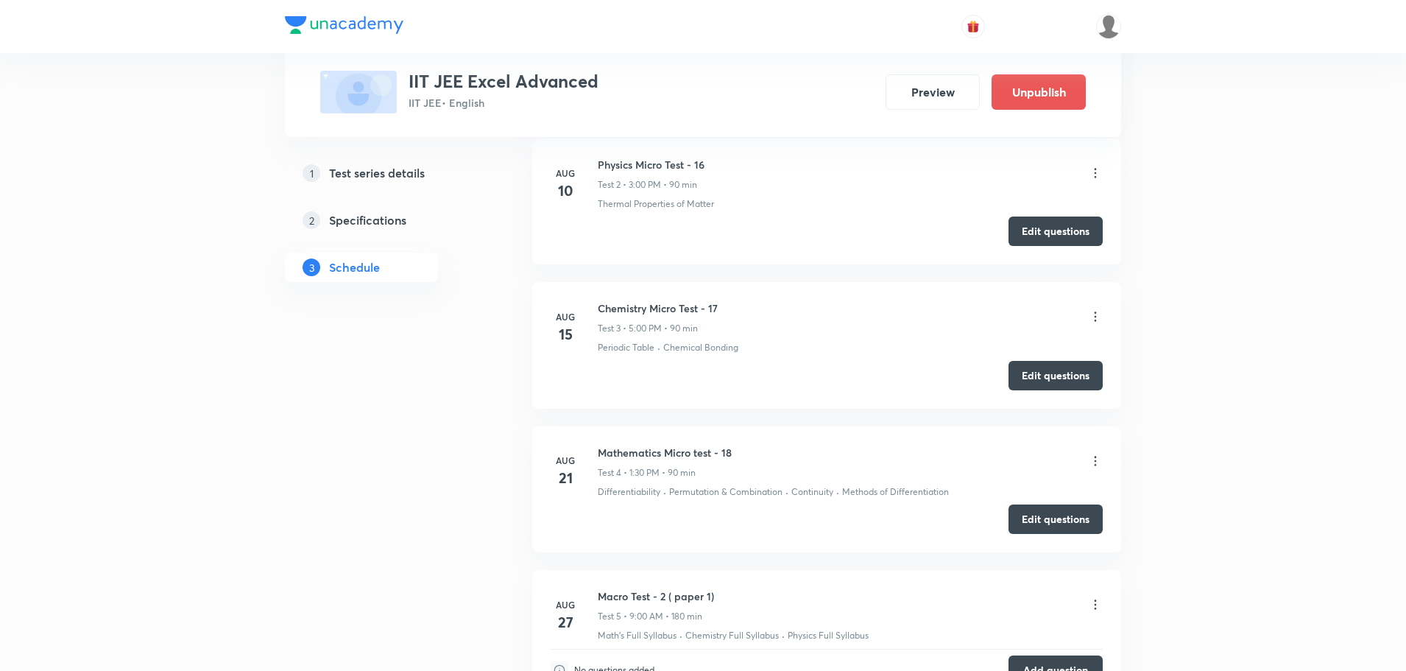
click at [1095, 451] on div "Mathematics Micro test - 18 Test 4 • 1:30 PM • 90 min" at bounding box center [850, 462] width 505 height 35
click at [1095, 462] on icon at bounding box center [1095, 461] width 15 height 15
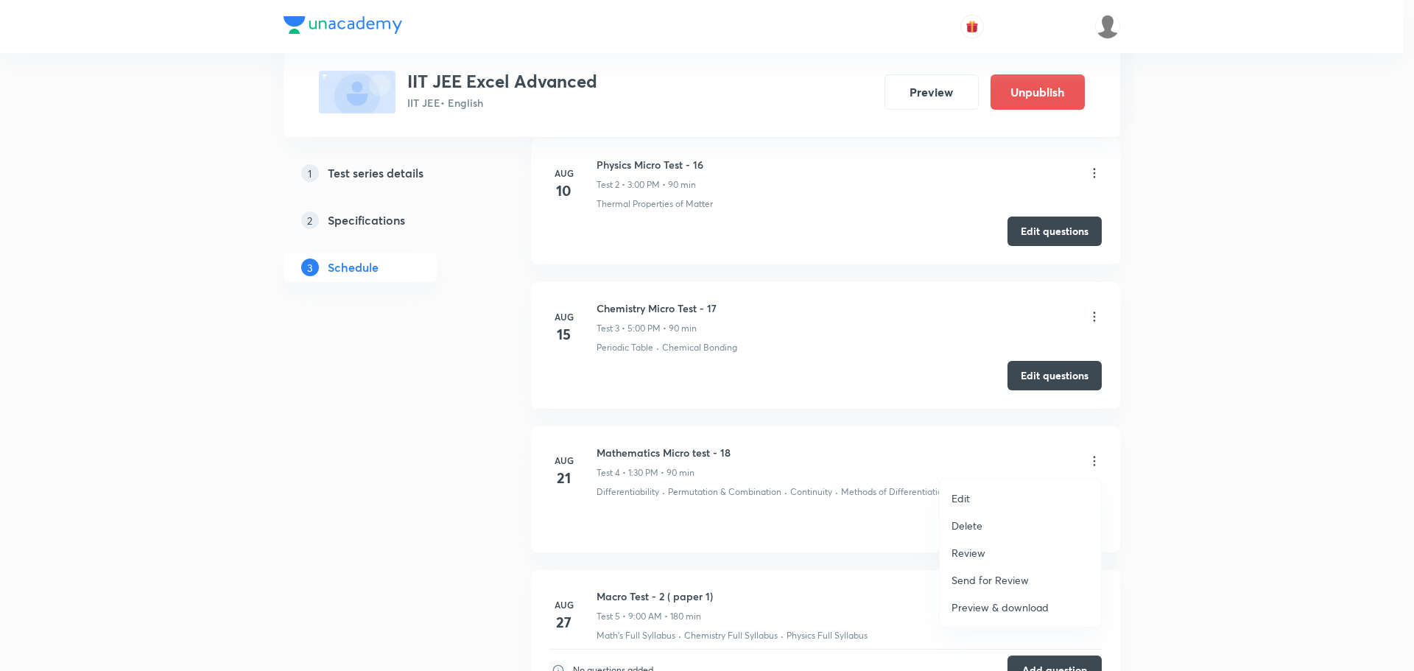
click at [1019, 603] on p "Preview & download" at bounding box center [999, 606] width 97 height 15
click at [904, 295] on div at bounding box center [707, 335] width 1414 height 671
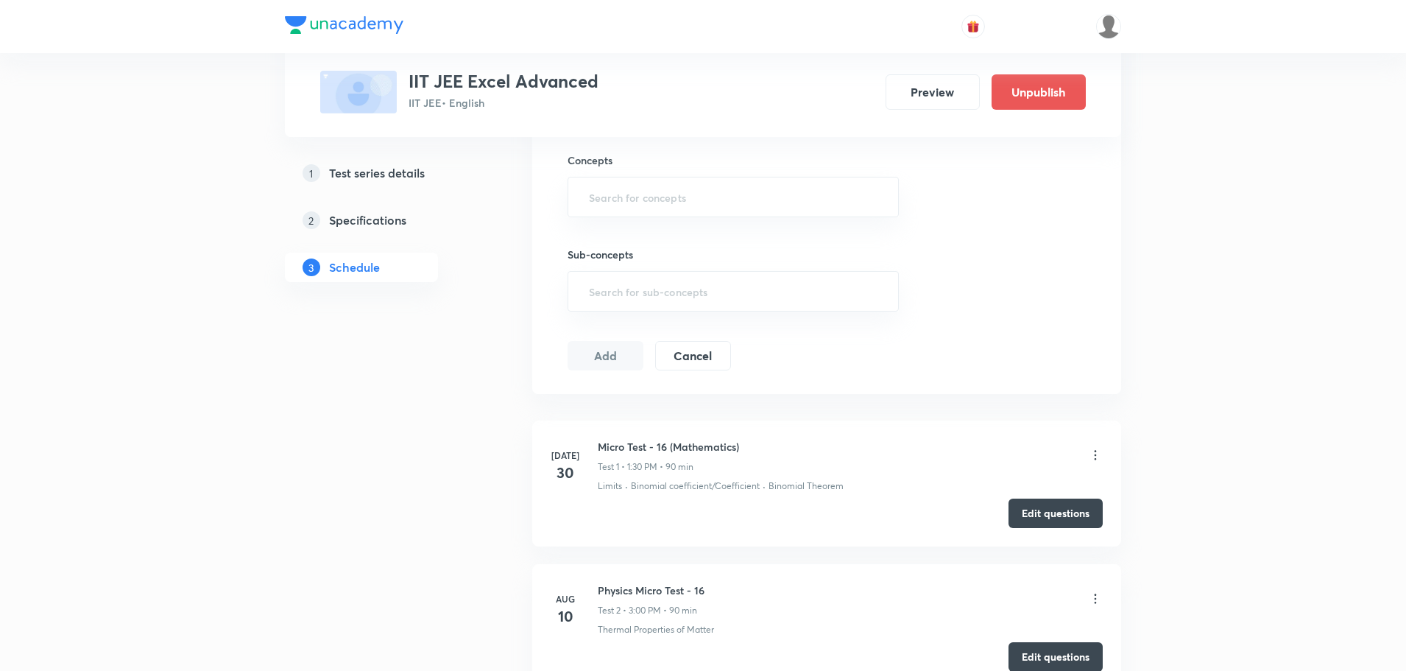
scroll to position [810, 0]
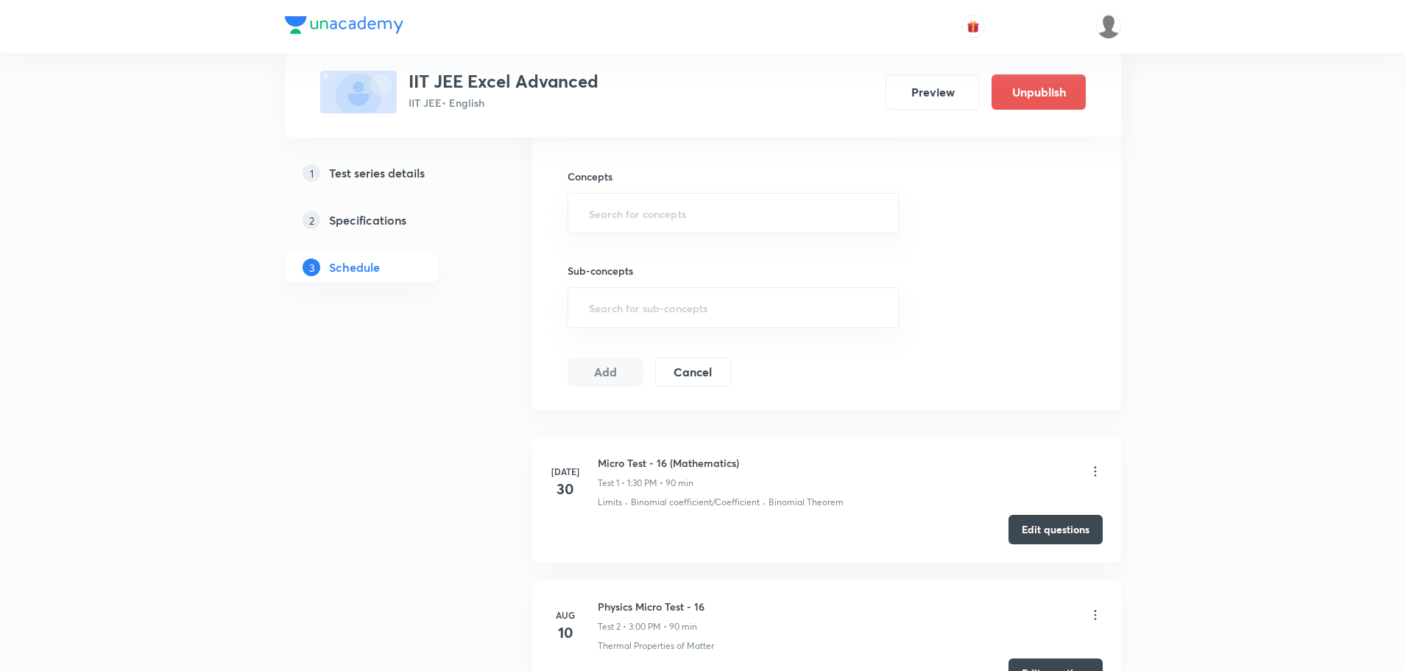
click at [1089, 466] on icon at bounding box center [1095, 471] width 15 height 15
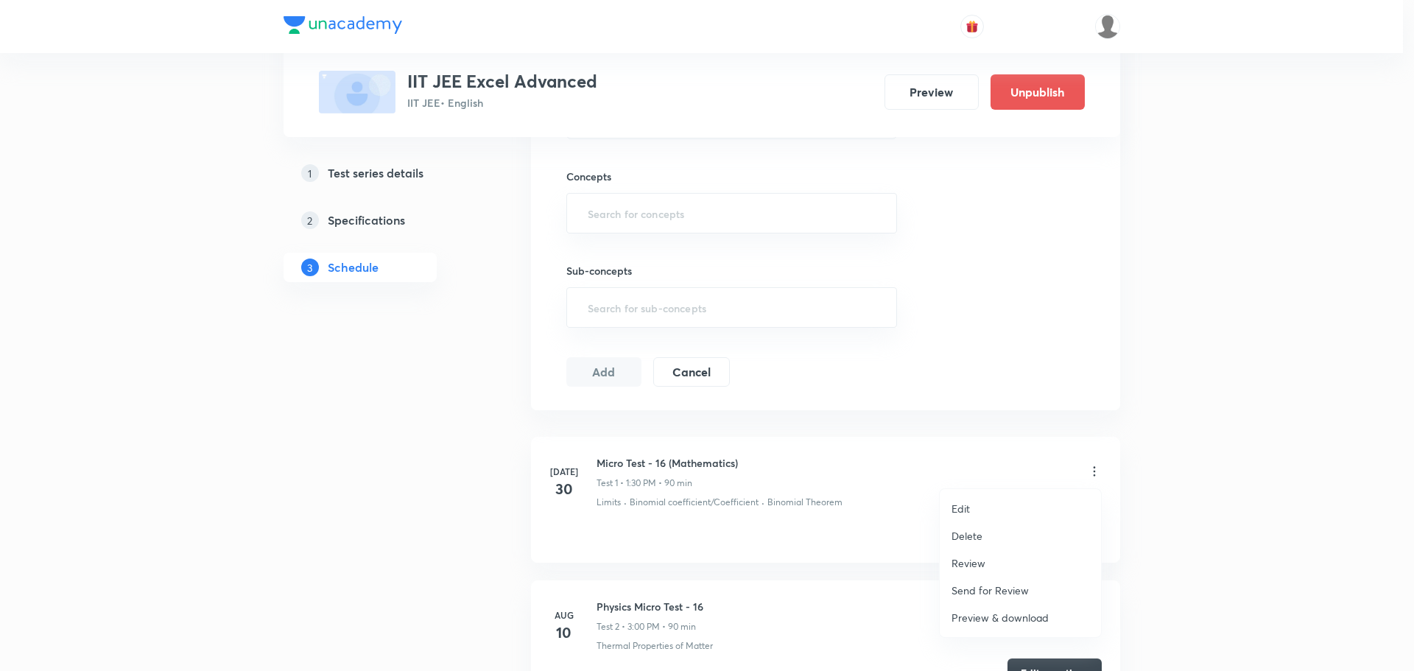
click at [1021, 613] on p "Preview & download" at bounding box center [999, 617] width 97 height 15
click at [861, 434] on div at bounding box center [707, 335] width 1414 height 671
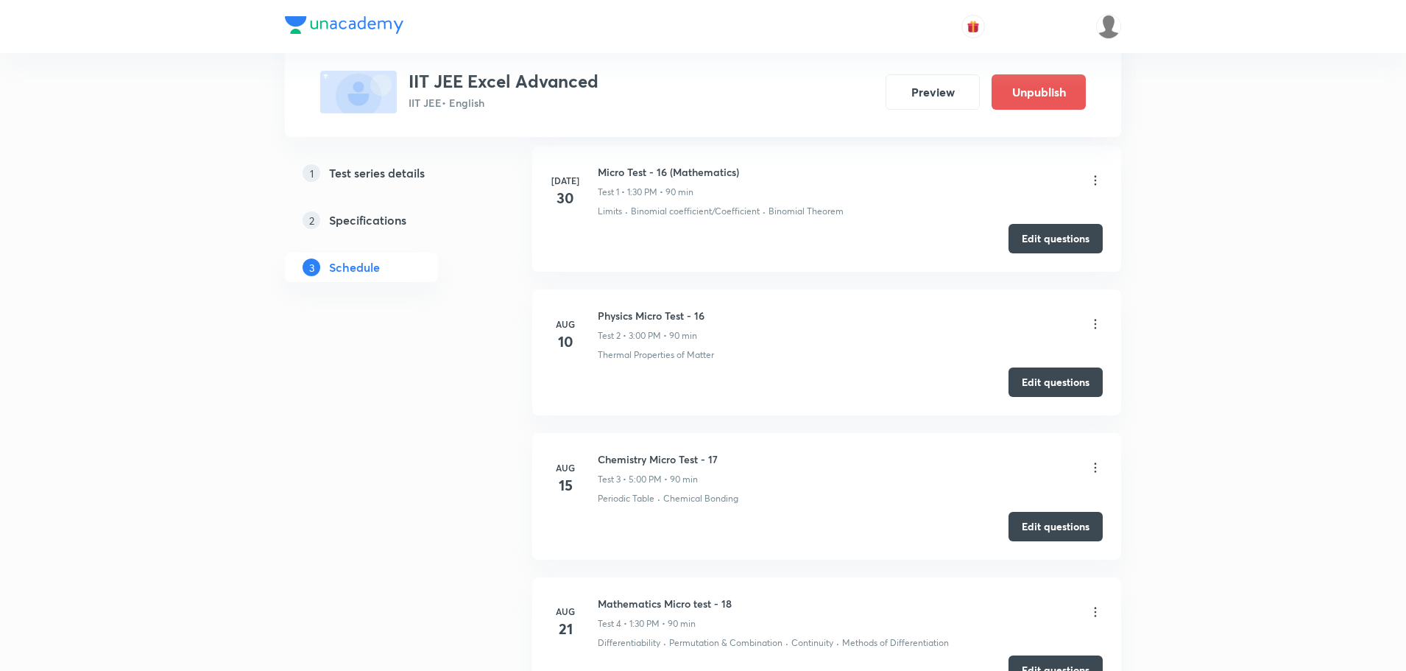
scroll to position [1104, 0]
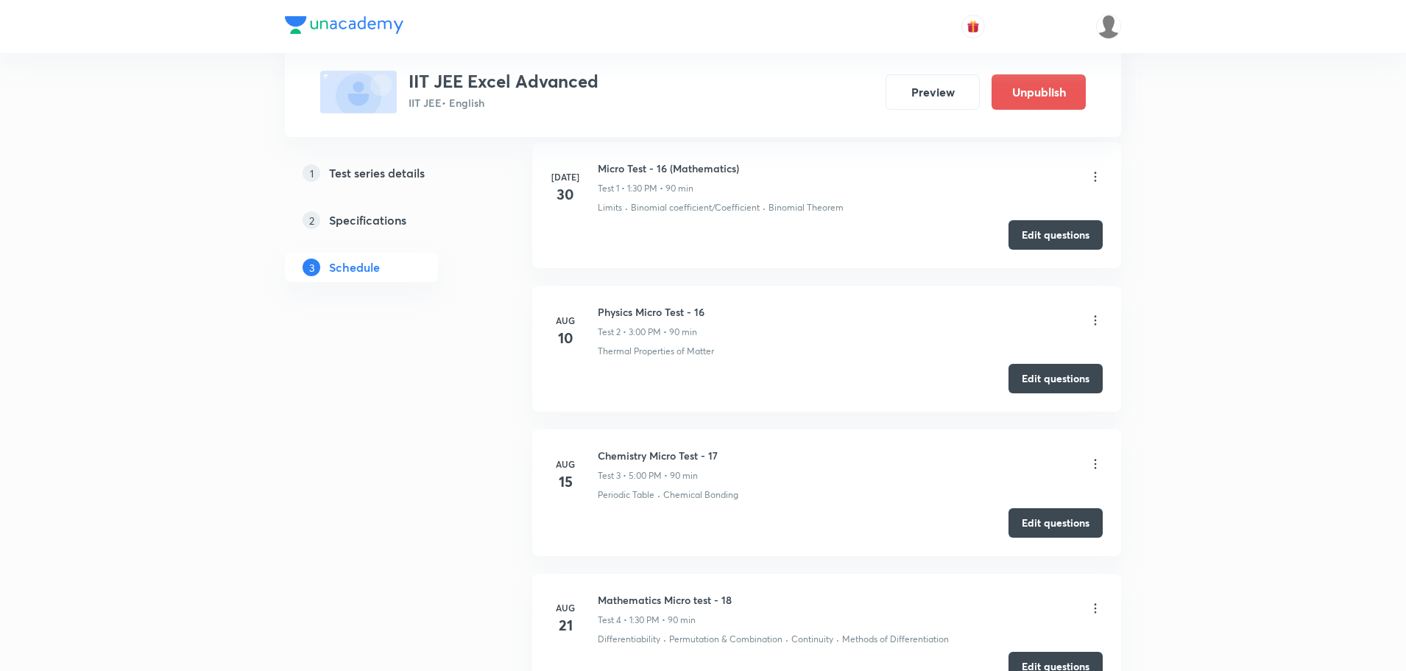
click at [1094, 463] on icon at bounding box center [1095, 464] width 15 height 15
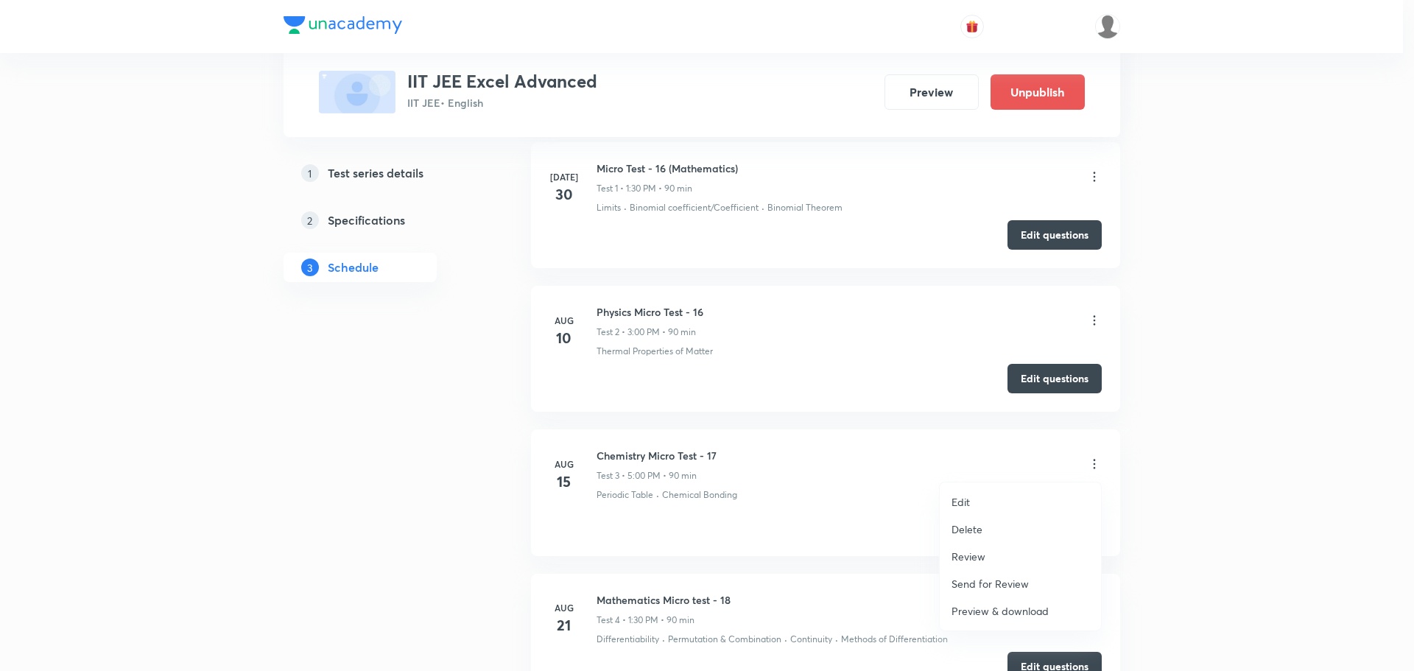
click at [998, 605] on p "Preview & download" at bounding box center [999, 610] width 97 height 15
click at [779, 441] on div at bounding box center [707, 335] width 1414 height 671
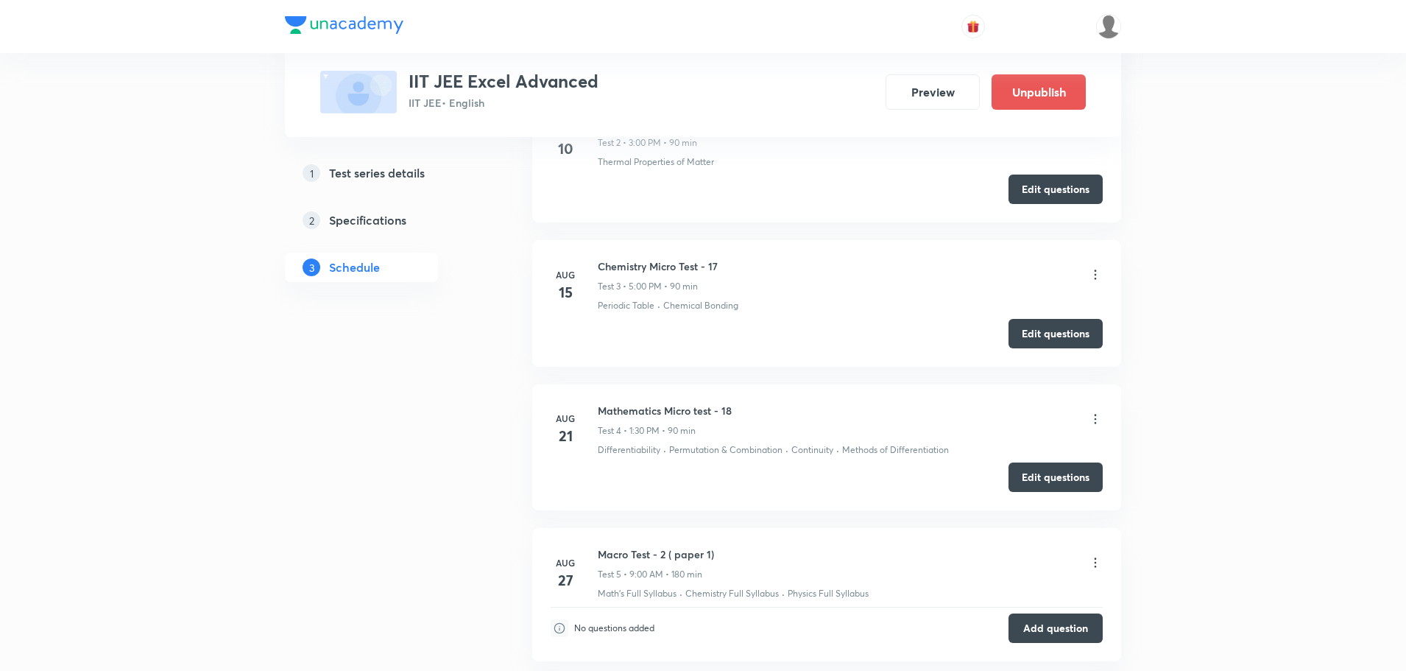
scroll to position [1325, 0]
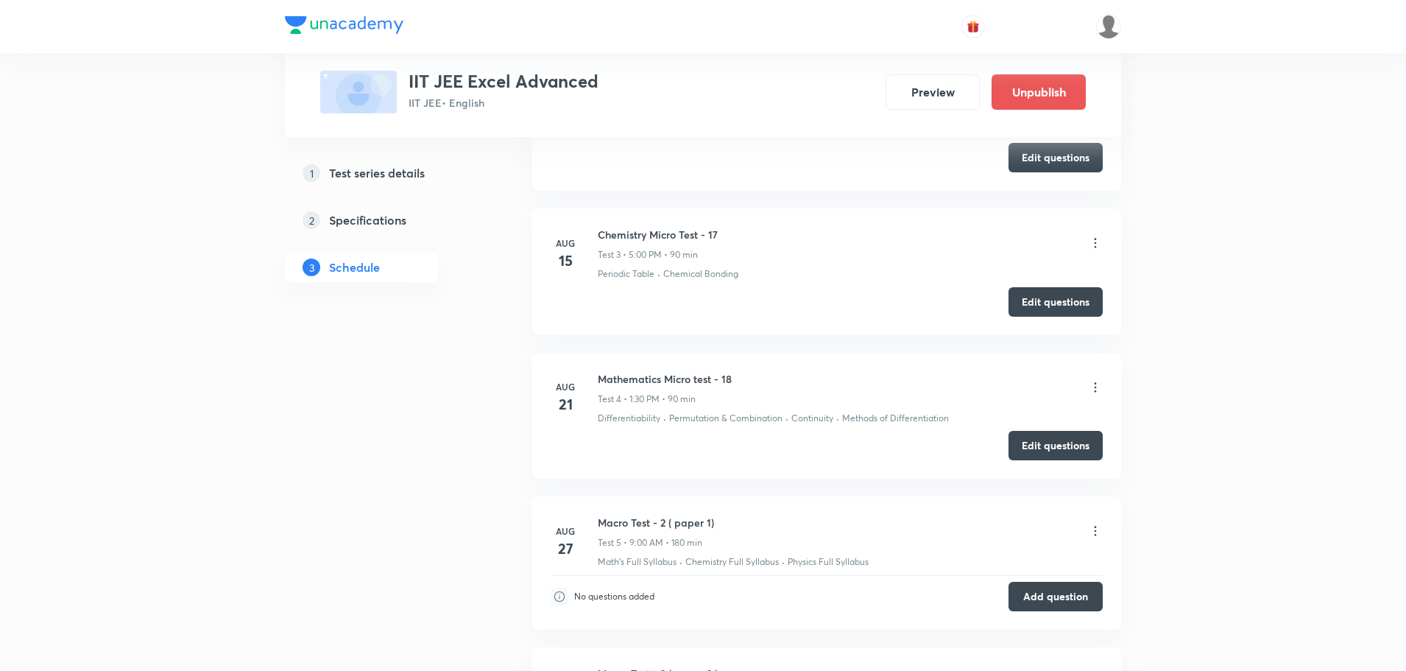
click at [1091, 387] on icon at bounding box center [1095, 387] width 15 height 15
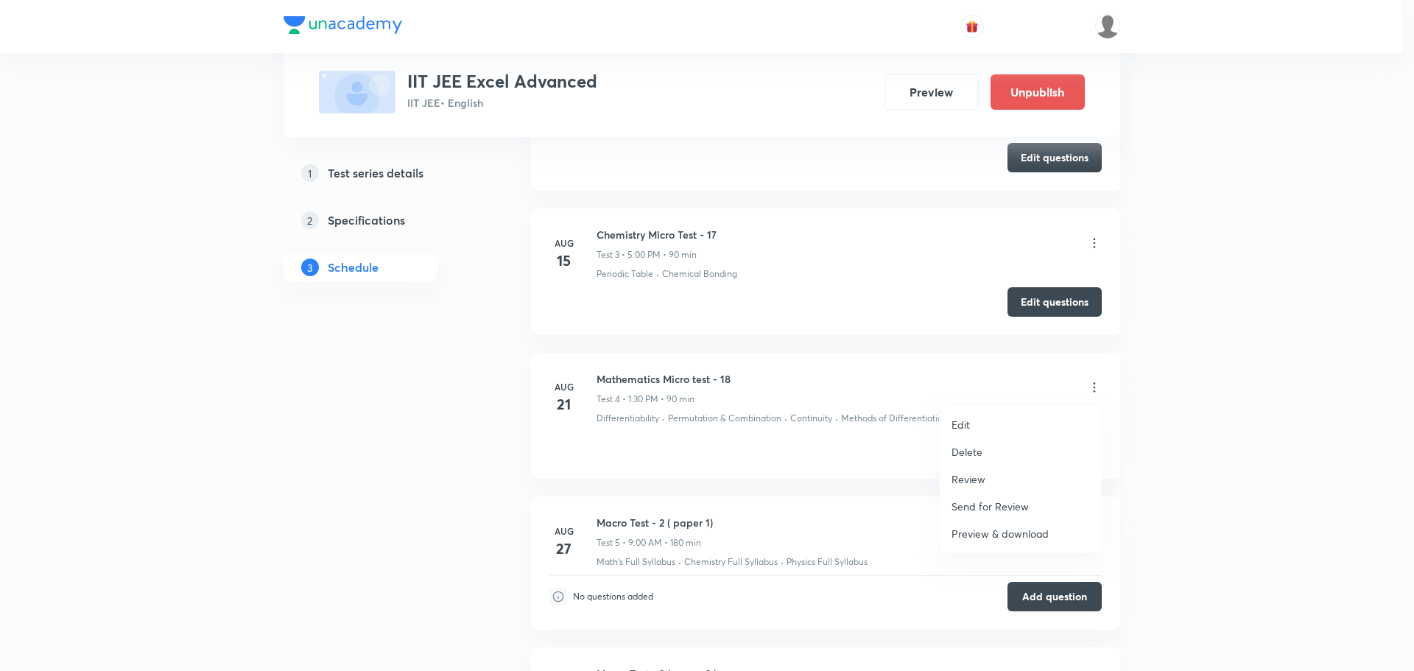
click at [1005, 534] on p "Preview & download" at bounding box center [999, 533] width 97 height 15
click at [674, 420] on div at bounding box center [707, 335] width 1414 height 671
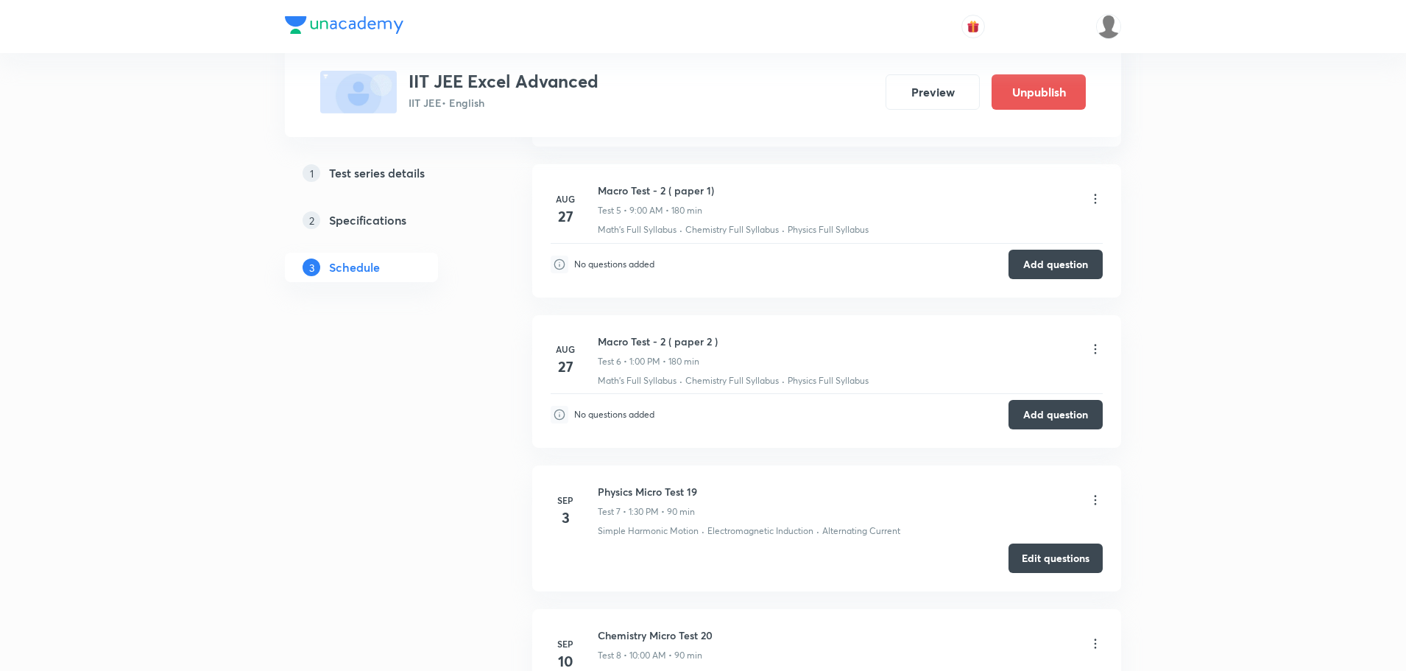
scroll to position [1694, 0]
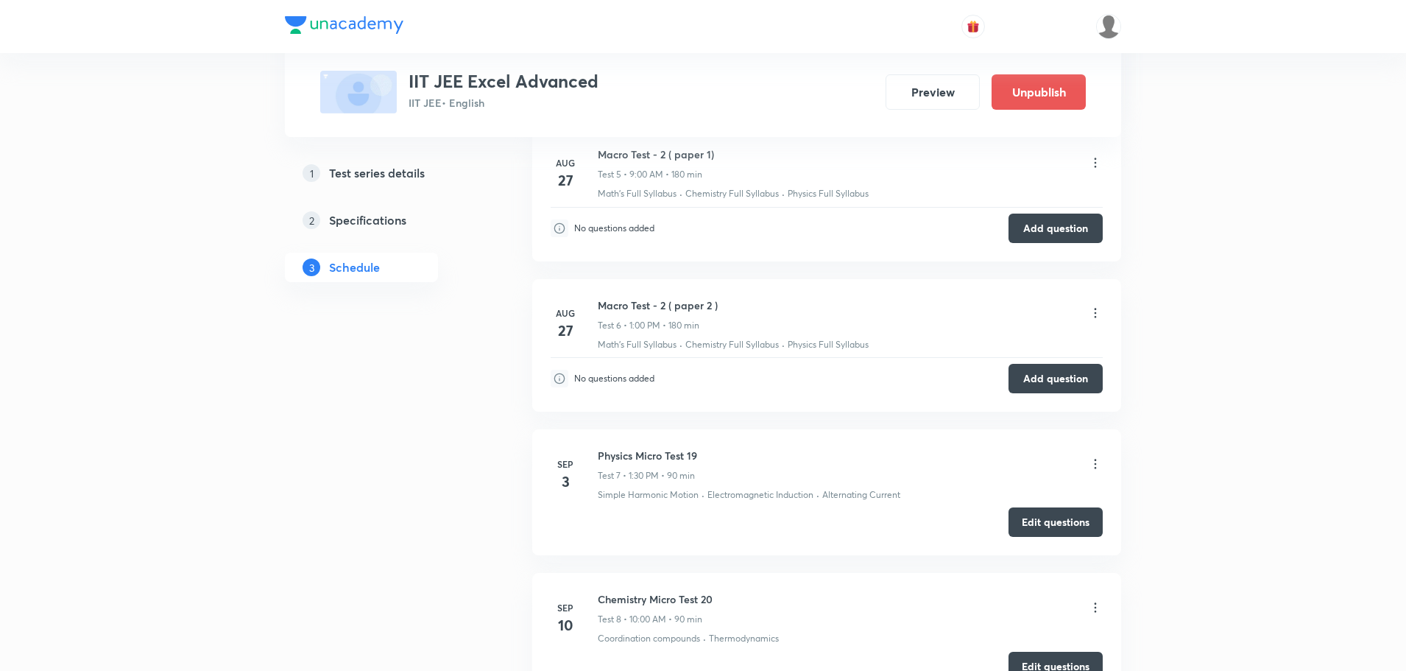
click at [1088, 465] on icon at bounding box center [1095, 464] width 15 height 15
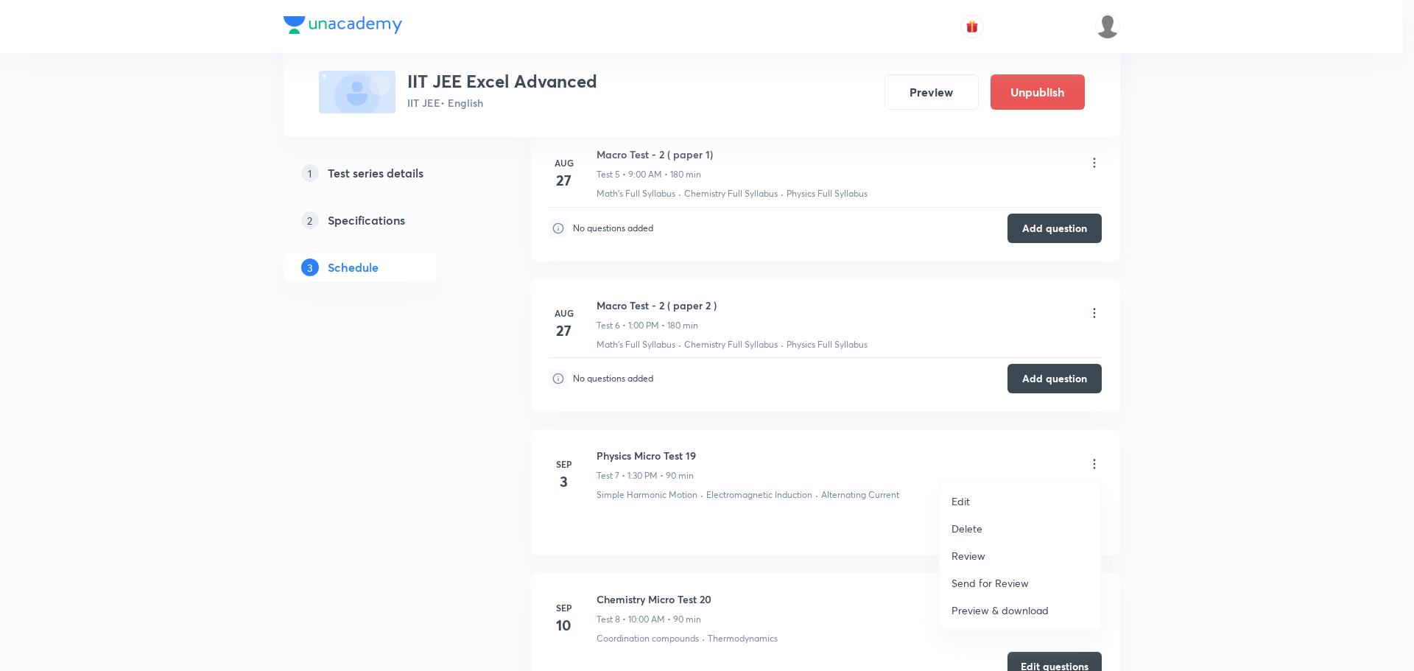
click at [988, 606] on p "Preview & download" at bounding box center [999, 609] width 97 height 15
click at [697, 513] on div at bounding box center [707, 335] width 1414 height 671
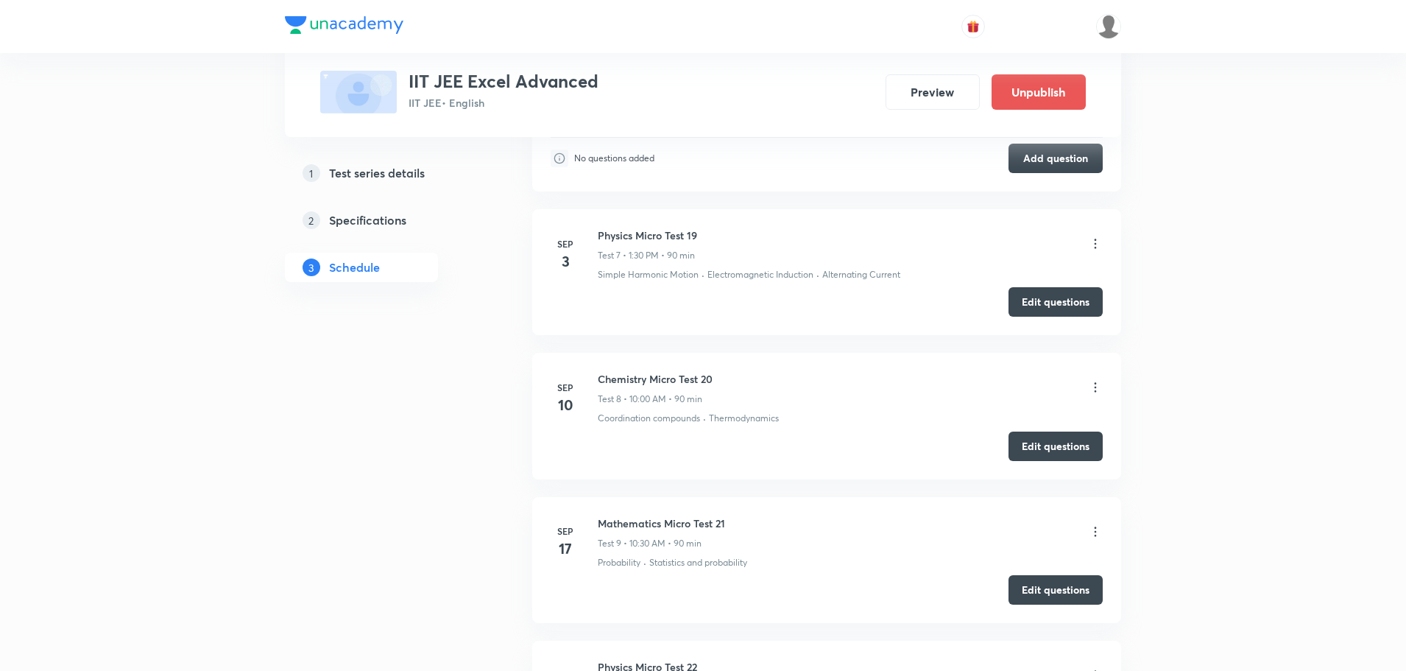
scroll to position [1914, 0]
click at [1094, 390] on icon at bounding box center [1095, 386] width 15 height 15
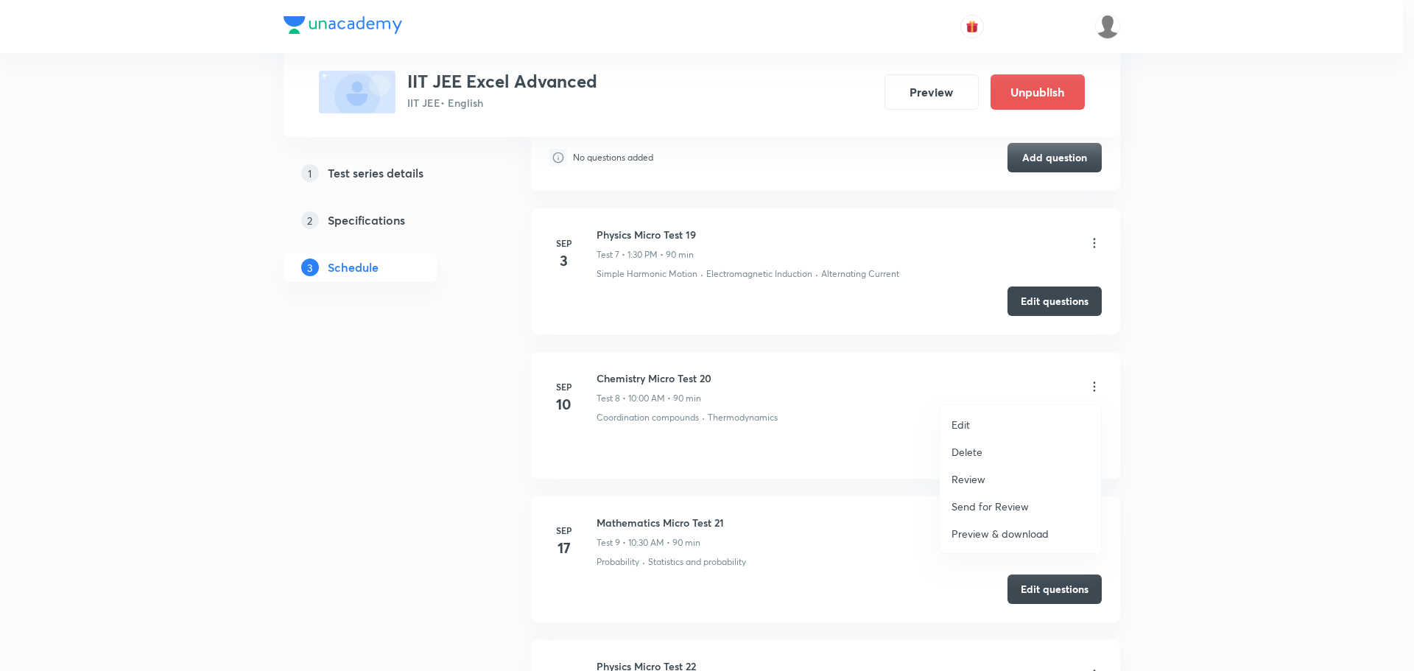
click at [1029, 539] on p "Preview & download" at bounding box center [999, 533] width 97 height 15
click at [777, 469] on div at bounding box center [707, 335] width 1414 height 671
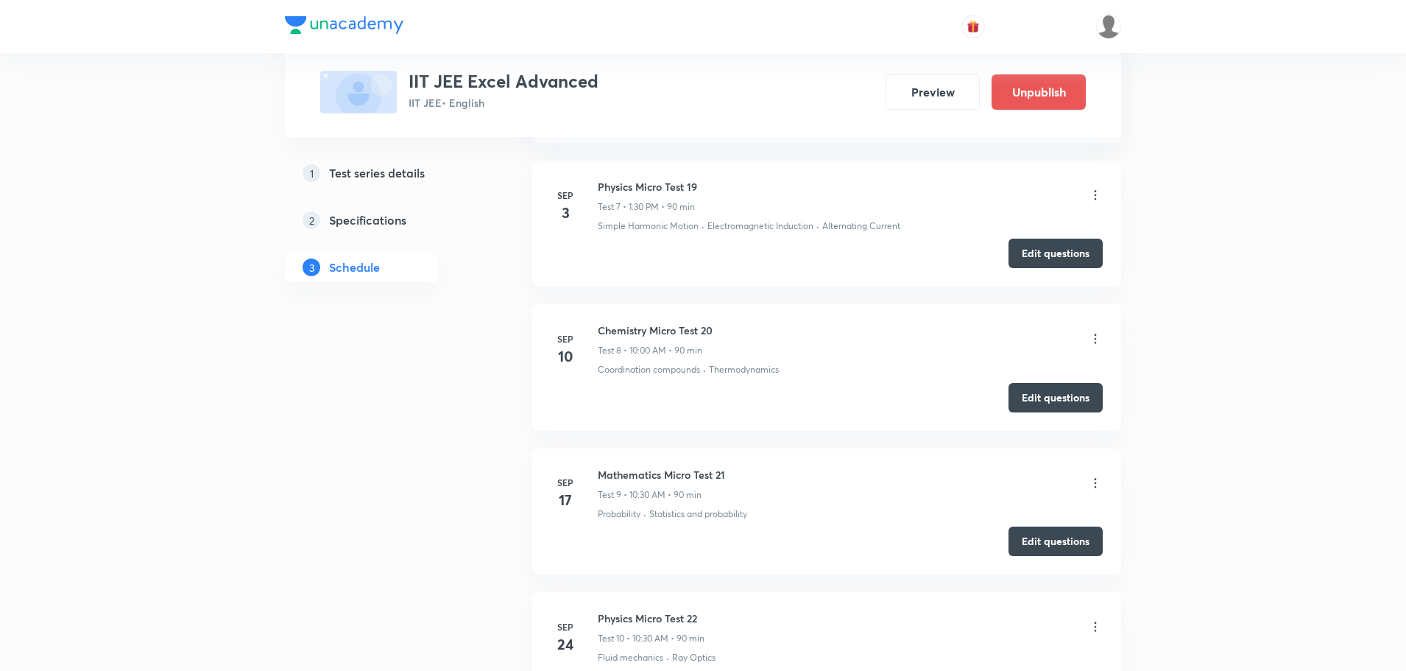
scroll to position [1988, 0]
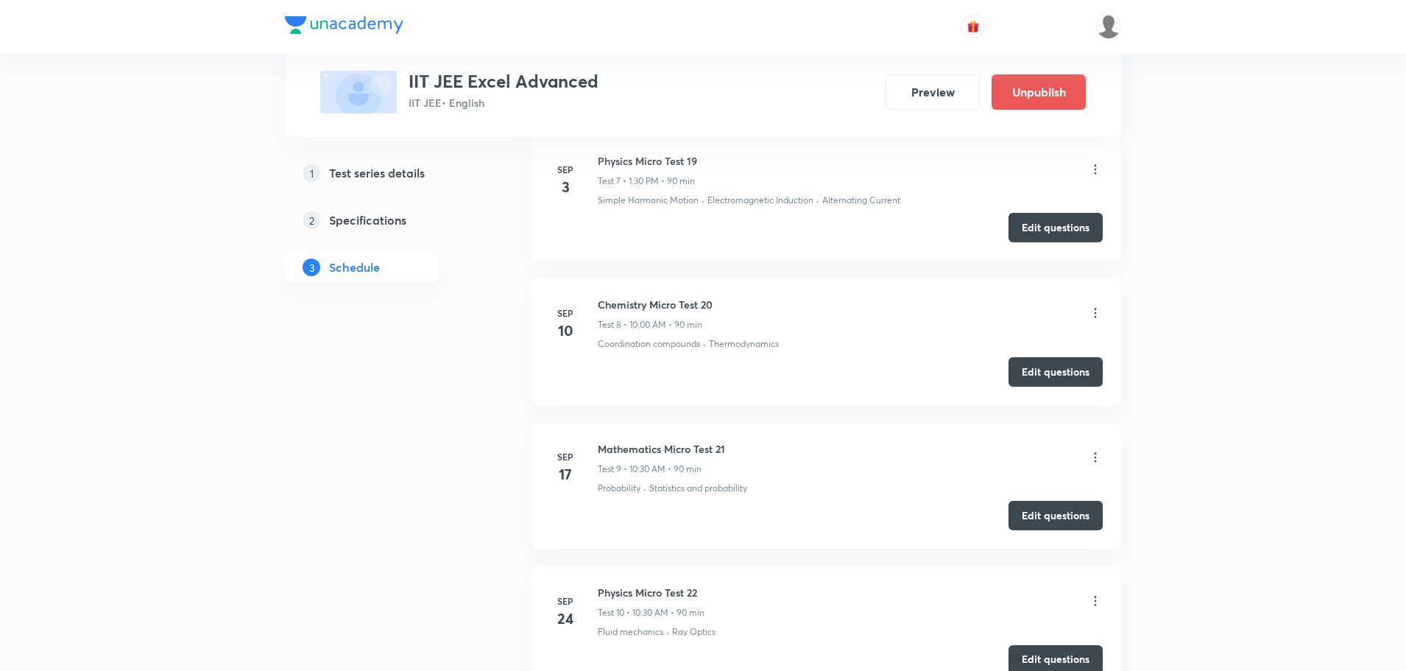
click at [1093, 448] on div "Mathematics Micro Test 21 Test 9 • 10:30 AM • 90 min" at bounding box center [850, 458] width 505 height 35
click at [1094, 456] on icon at bounding box center [1095, 457] width 15 height 15
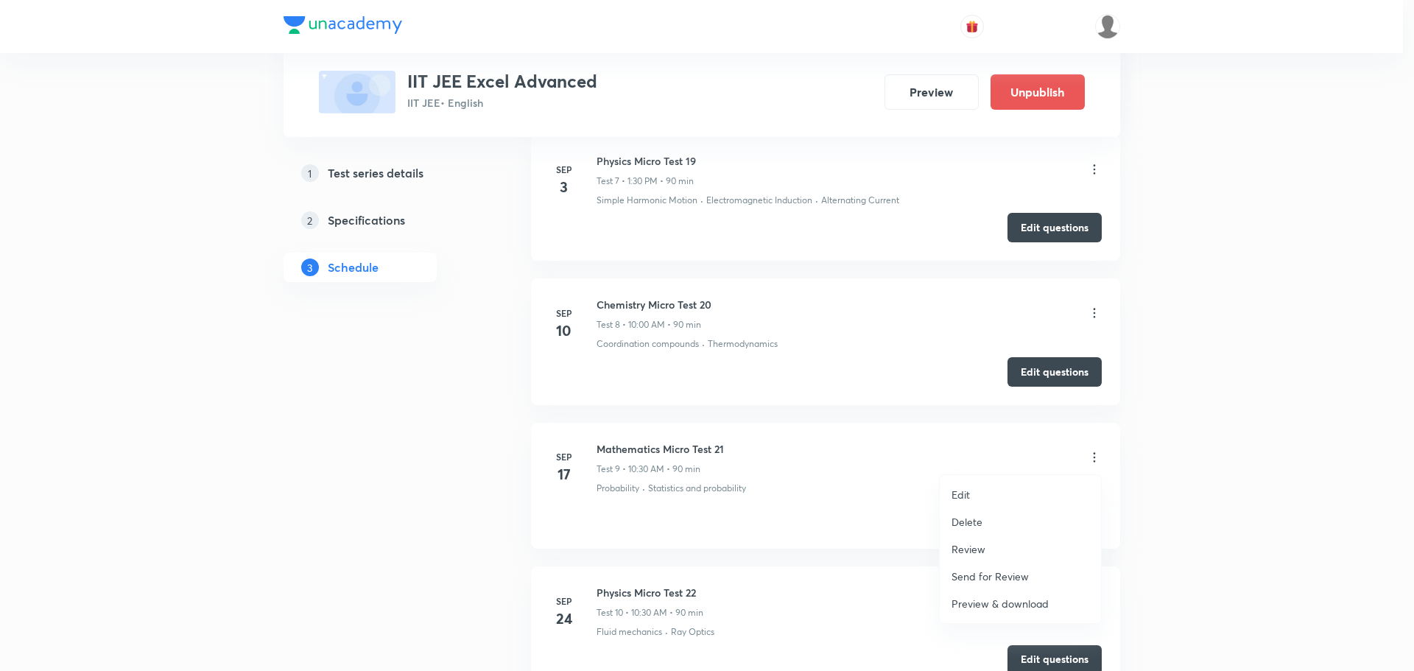
click at [991, 599] on p "Preview & download" at bounding box center [999, 603] width 97 height 15
click at [775, 473] on div at bounding box center [707, 335] width 1414 height 671
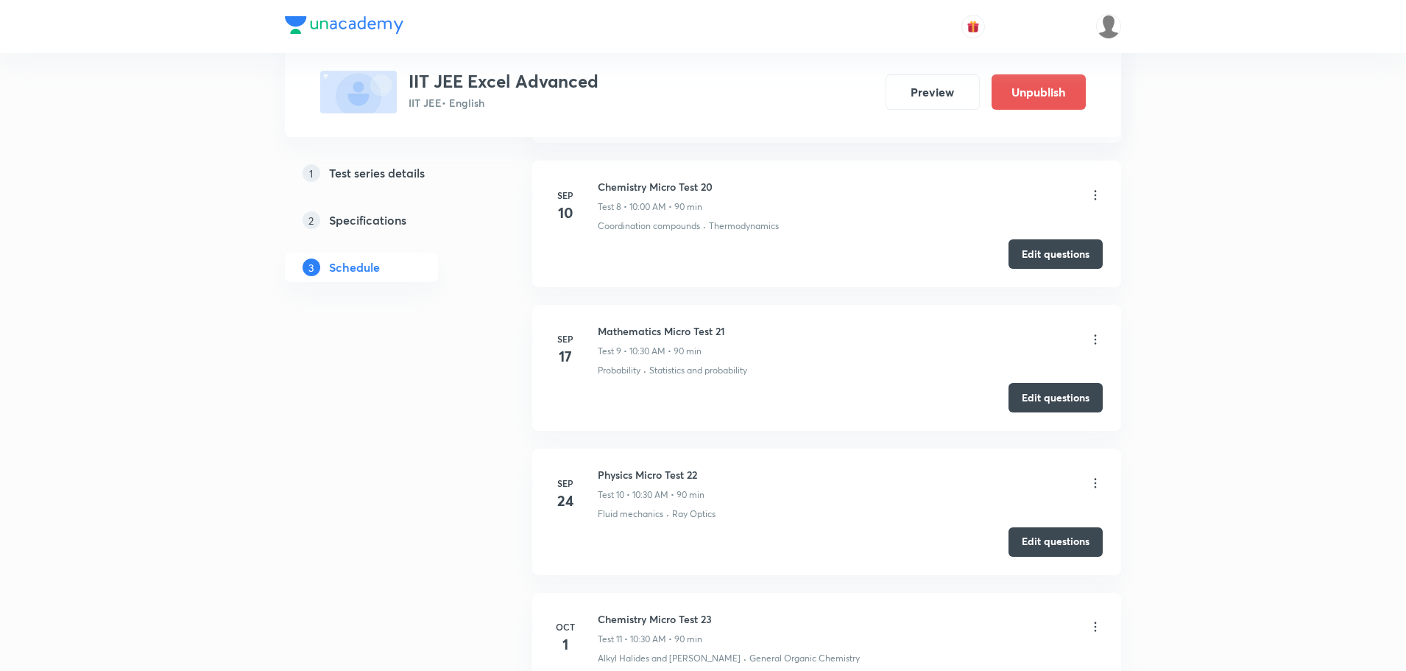
scroll to position [2135, 0]
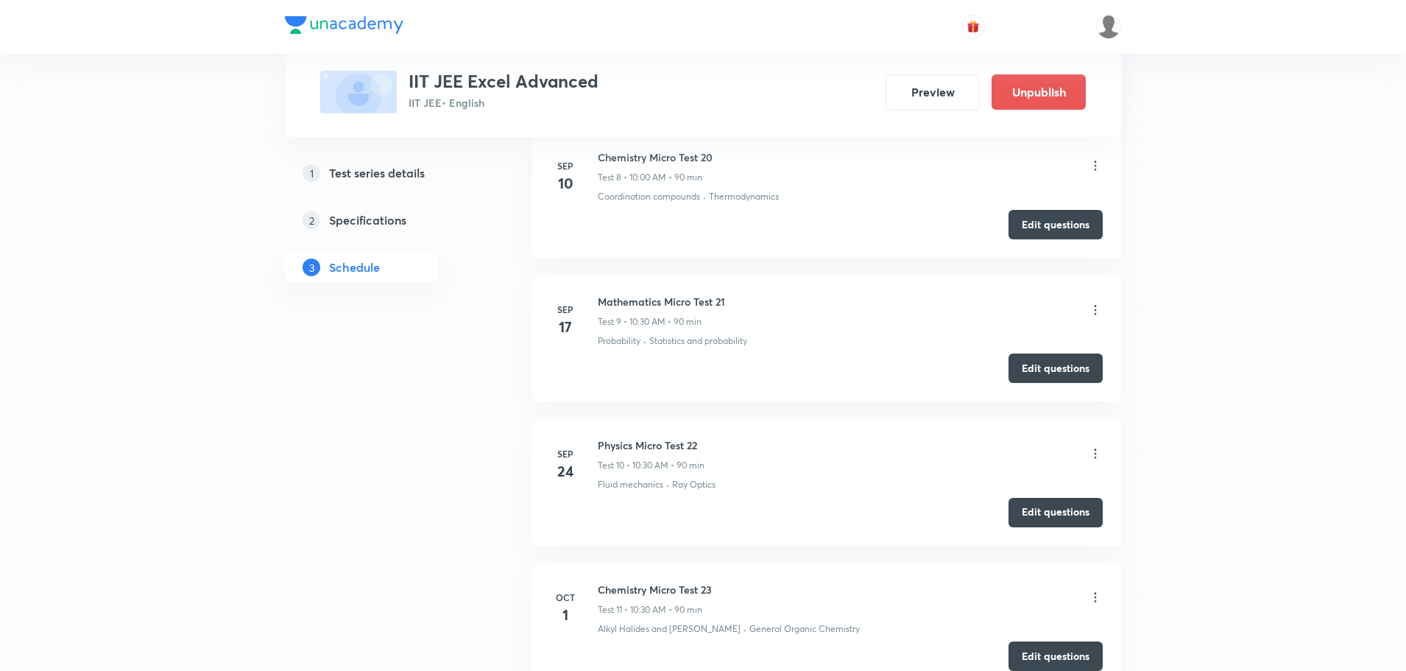
click at [1091, 446] on icon at bounding box center [1095, 453] width 15 height 15
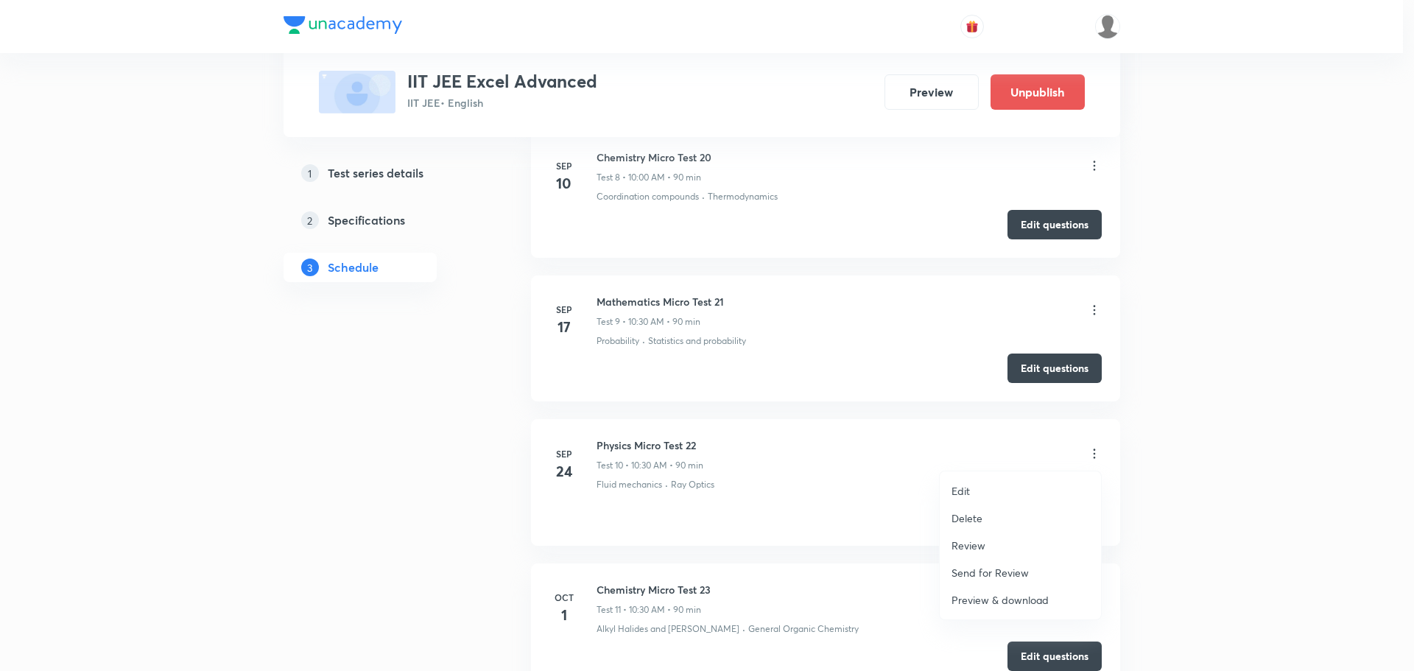
click at [1018, 601] on p "Preview & download" at bounding box center [999, 599] width 97 height 15
click at [782, 501] on div at bounding box center [707, 335] width 1414 height 671
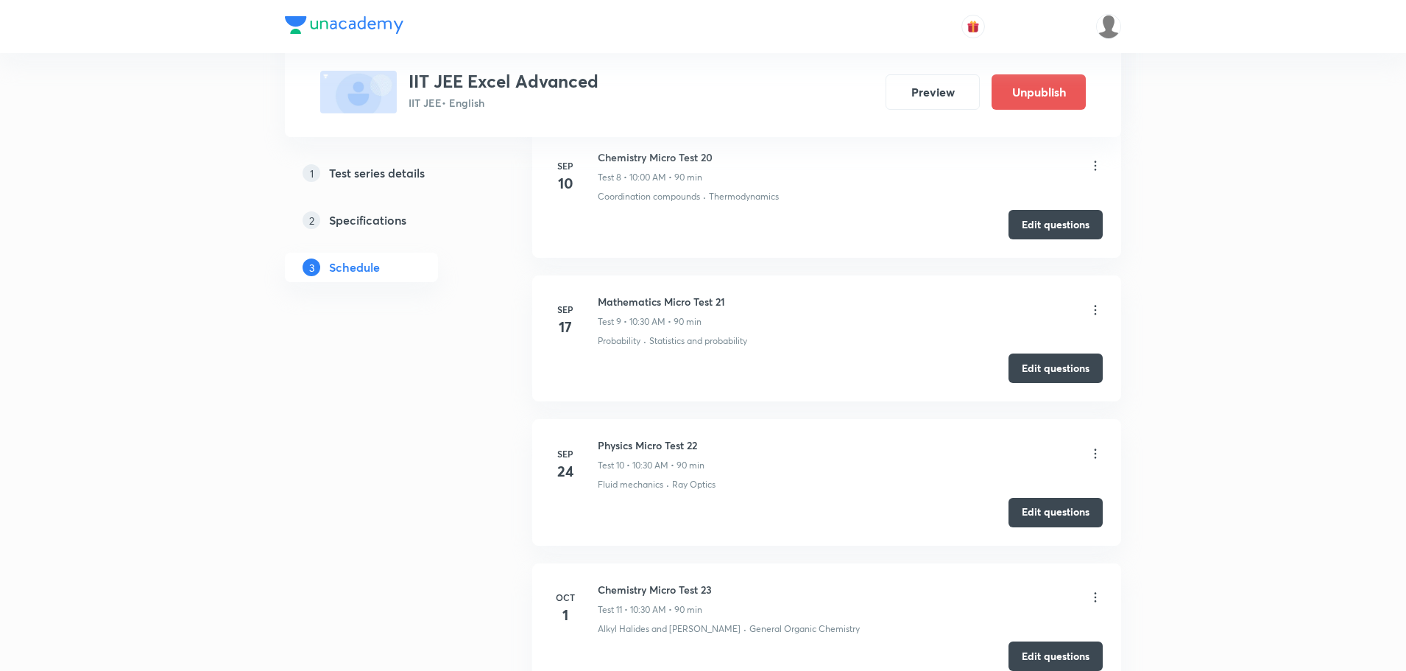
scroll to position [2283, 0]
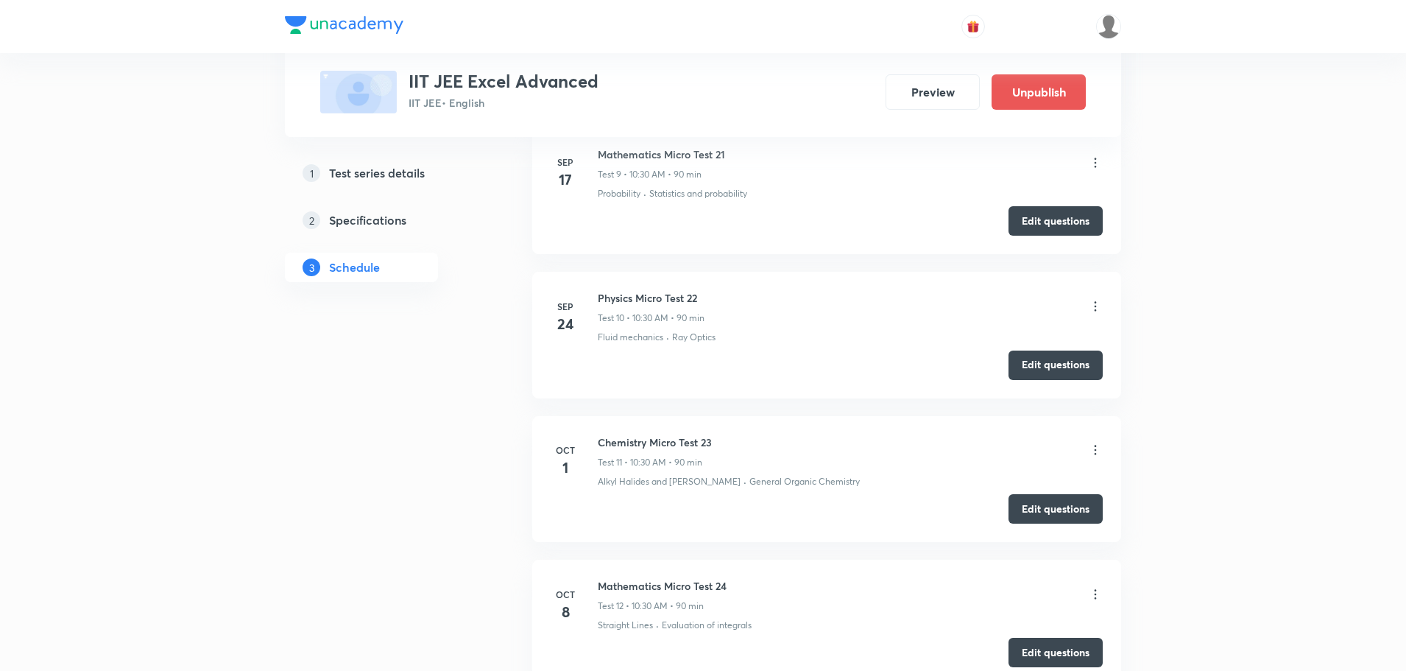
click at [1098, 445] on icon at bounding box center [1095, 450] width 15 height 15
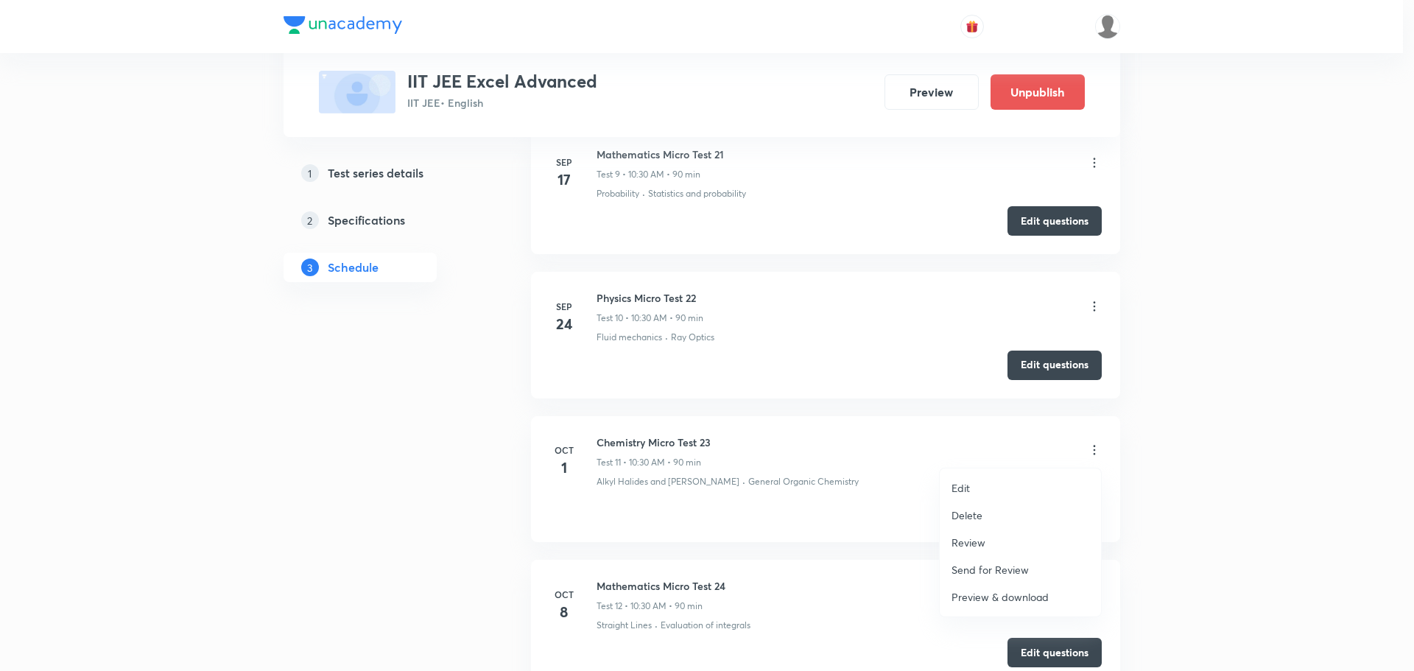
click at [1001, 589] on p "Preview & download" at bounding box center [999, 596] width 97 height 15
click at [750, 433] on div at bounding box center [707, 335] width 1414 height 671
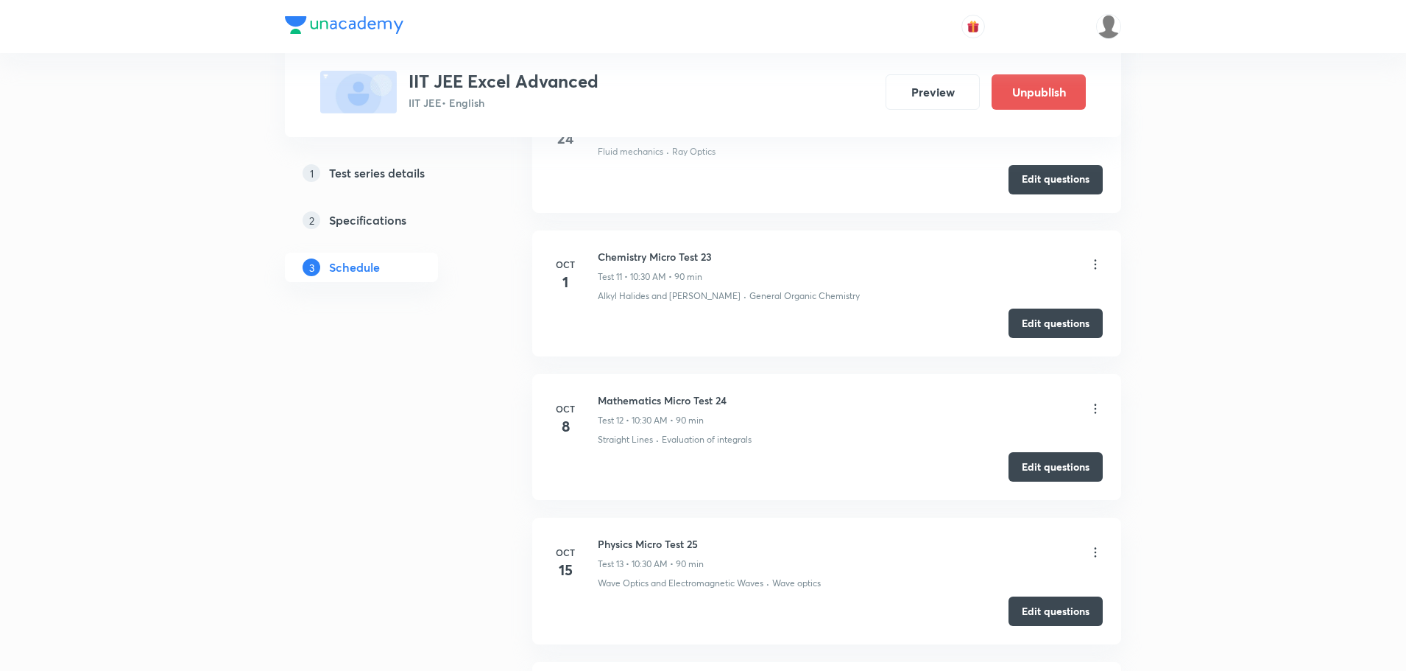
scroll to position [2724, 0]
